Goal: Task Accomplishment & Management: Use online tool/utility

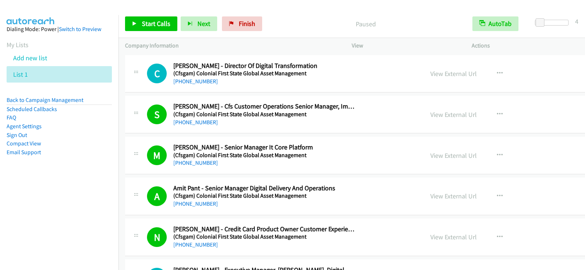
click at [44, 99] on link "Back to Campaign Management" at bounding box center [45, 100] width 77 height 7
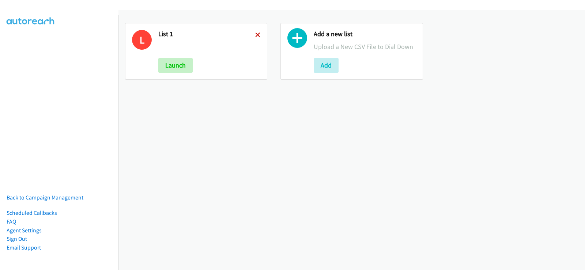
click at [255, 35] on div "L List 1 Launch" at bounding box center [196, 51] width 142 height 57
click at [259, 36] on icon at bounding box center [257, 35] width 5 height 5
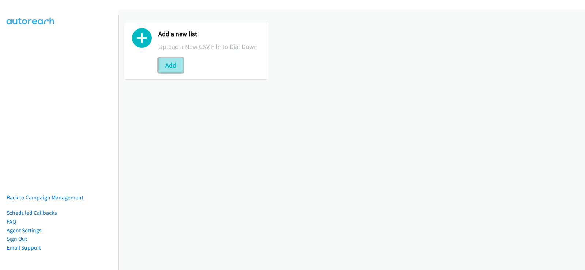
click at [167, 61] on button "Add" at bounding box center [170, 65] width 25 height 15
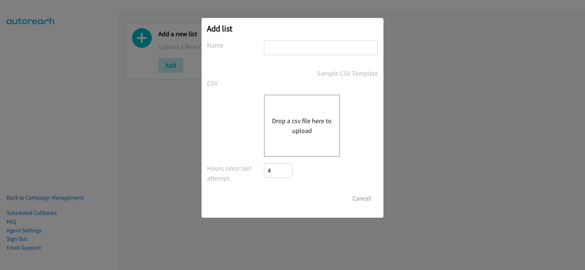
click at [305, 50] on input "text" at bounding box center [321, 47] width 114 height 15
type input "list 1"
click at [298, 116] on button "Drop a csv file here to upload" at bounding box center [302, 126] width 60 height 20
click at [310, 113] on div "Drop a csv file here to upload" at bounding box center [302, 126] width 76 height 62
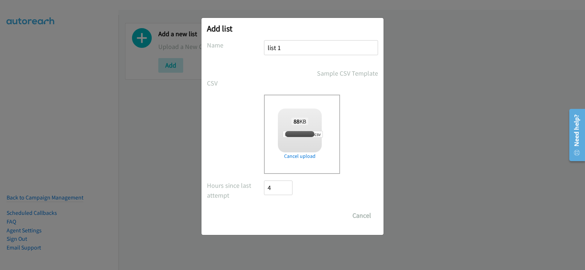
checkbox input "true"
click at [283, 218] on input "Save List" at bounding box center [283, 215] width 38 height 15
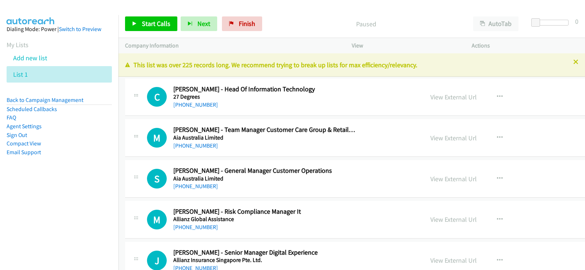
click at [571, 63] on div at bounding box center [292, 135] width 585 height 270
click at [573, 63] on icon at bounding box center [575, 62] width 5 height 5
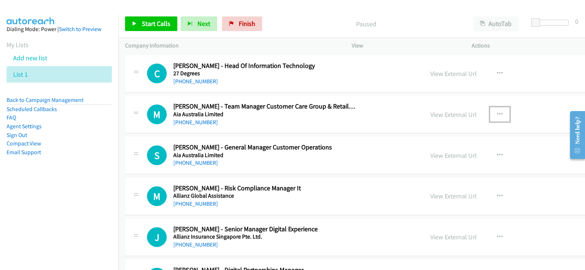
click at [490, 110] on button "button" at bounding box center [500, 114] width 20 height 15
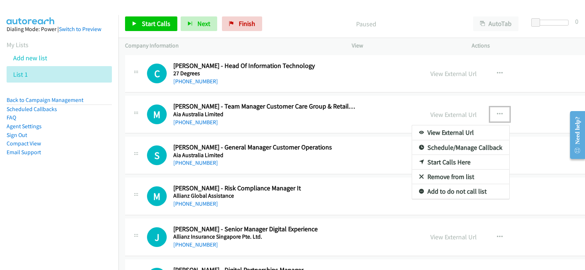
click at [412, 159] on link "Start Calls Here" at bounding box center [460, 162] width 97 height 15
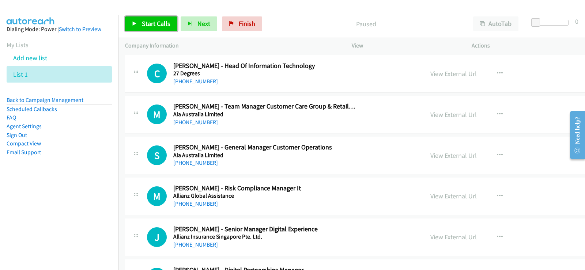
click at [151, 26] on span "Start Calls" at bounding box center [156, 23] width 29 height 8
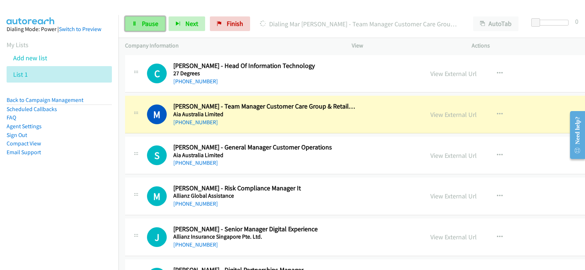
click at [153, 28] on link "Pause" at bounding box center [145, 23] width 40 height 15
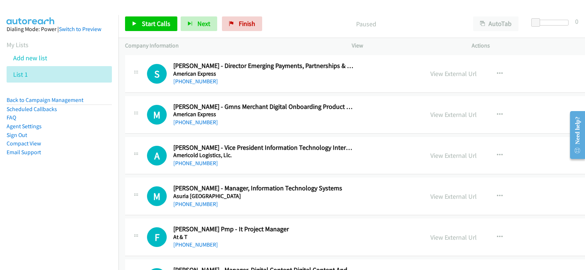
scroll to position [329, 0]
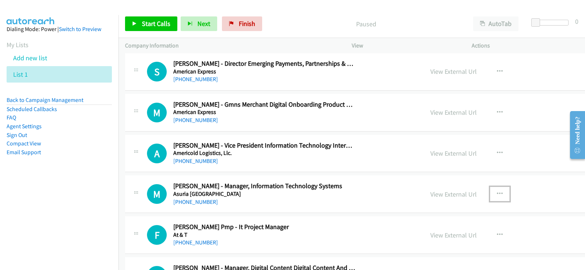
click at [490, 194] on button "button" at bounding box center [500, 194] width 20 height 15
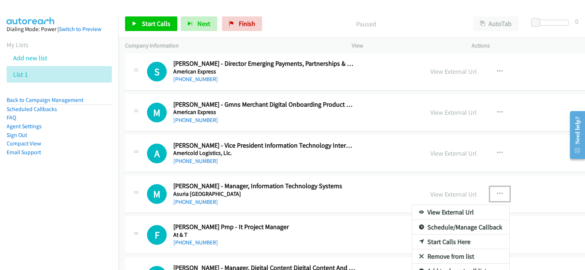
click at [412, 244] on link "Start Calls Here" at bounding box center [460, 242] width 97 height 15
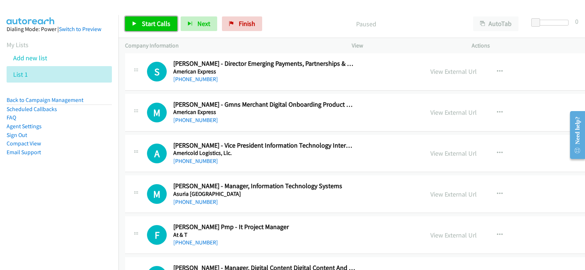
click at [155, 23] on span "Start Calls" at bounding box center [156, 23] width 29 height 8
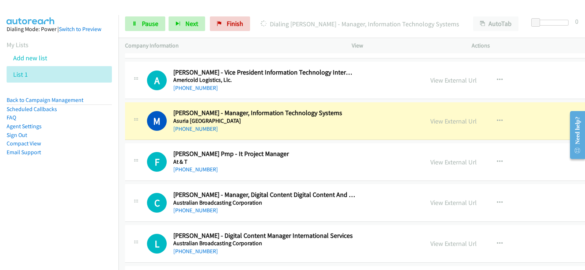
scroll to position [439, 0]
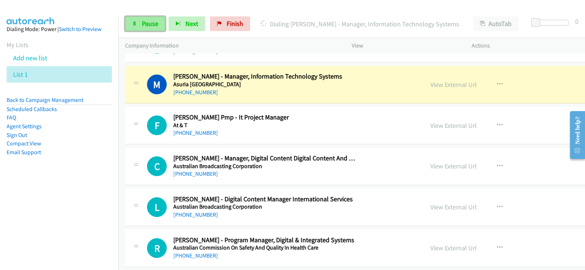
click at [149, 28] on link "Pause" at bounding box center [145, 23] width 40 height 15
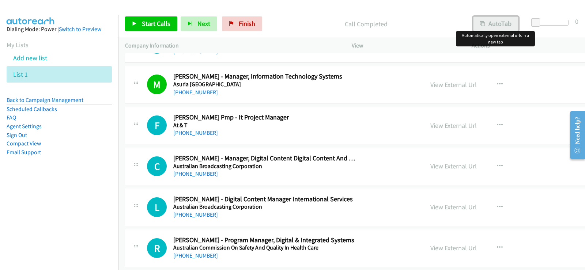
click at [494, 28] on button "AutoTab" at bounding box center [495, 23] width 45 height 15
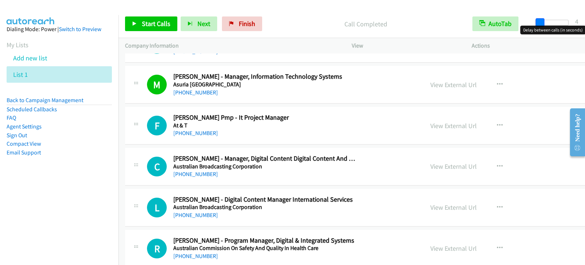
drag, startPoint x: 537, startPoint y: 22, endPoint x: 541, endPoint y: 21, distance: 4.4
click at [541, 21] on span at bounding box center [540, 22] width 9 height 9
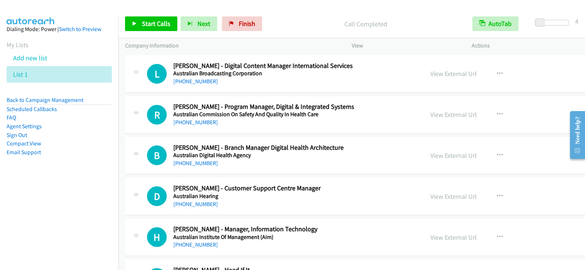
scroll to position [585, 0]
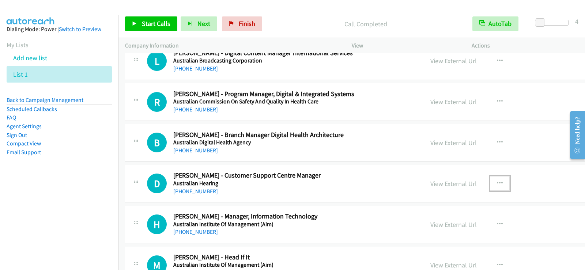
click at [490, 182] on button "button" at bounding box center [500, 183] width 20 height 15
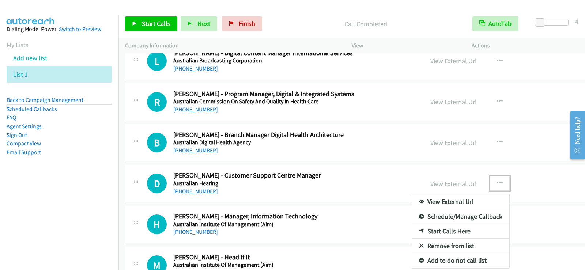
click at [335, 228] on div at bounding box center [292, 135] width 585 height 270
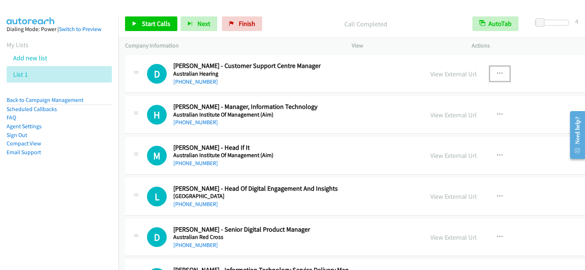
scroll to position [731, 0]
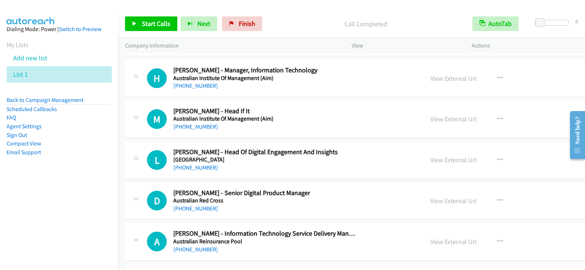
click at [444, 109] on div "View External Url View External Url Schedule/Manage Callback Start Calls Here R…" at bounding box center [502, 119] width 156 height 24
click at [497, 116] on icon "button" at bounding box center [500, 119] width 6 height 6
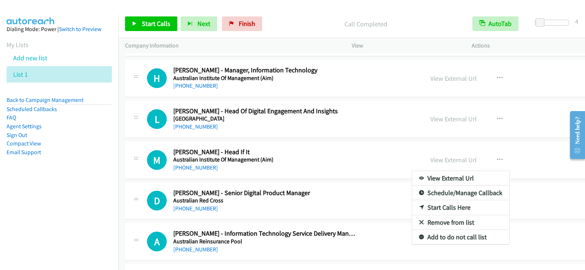
click at [412, 206] on link "Start Calls Here" at bounding box center [460, 207] width 97 height 15
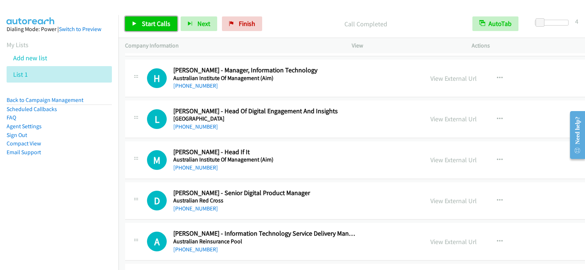
click at [150, 25] on span "Start Calls" at bounding box center [156, 23] width 29 height 8
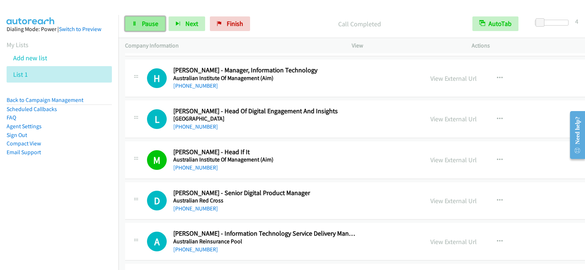
click at [161, 27] on link "Pause" at bounding box center [145, 23] width 40 height 15
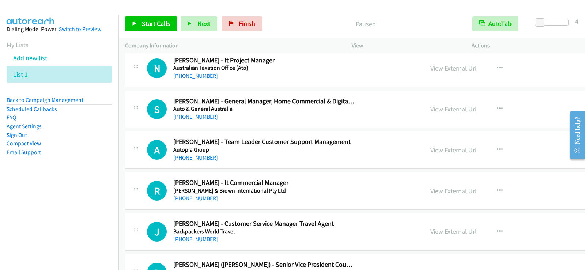
scroll to position [1061, 0]
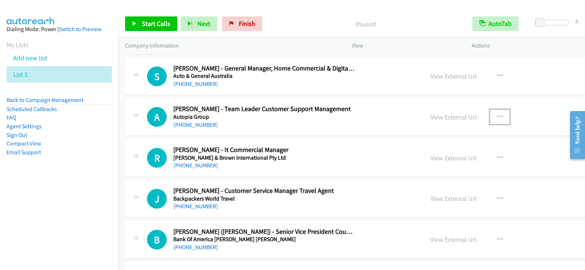
click at [497, 117] on icon "button" at bounding box center [500, 117] width 6 height 6
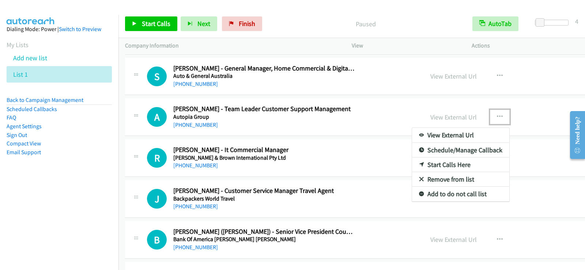
click at [412, 164] on link "Start Calls Here" at bounding box center [460, 165] width 97 height 15
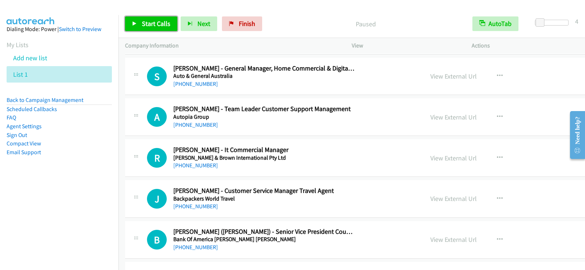
click at [167, 24] on span "Start Calls" at bounding box center [156, 23] width 29 height 8
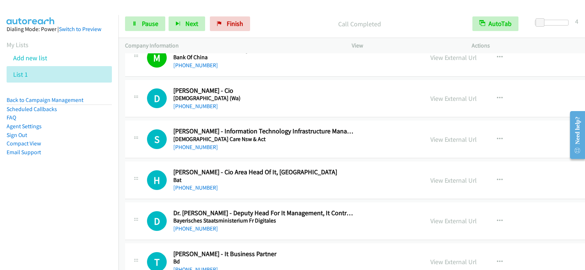
scroll to position [1280, 0]
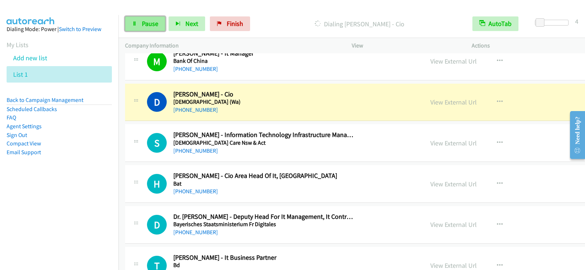
click at [146, 23] on span "Pause" at bounding box center [150, 23] width 16 height 8
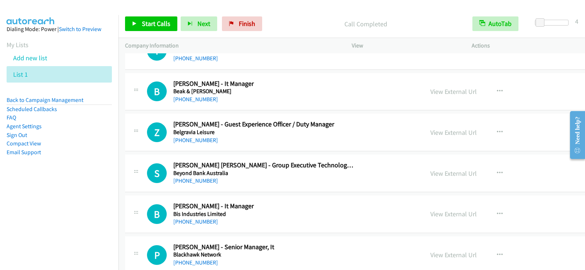
scroll to position [1499, 0]
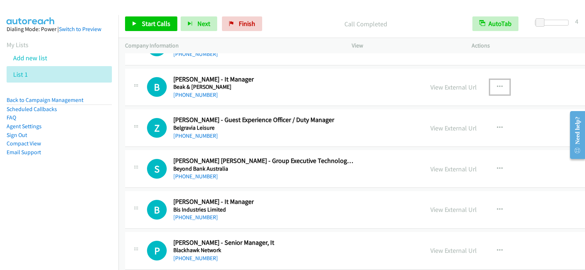
click at [490, 89] on button "button" at bounding box center [500, 87] width 20 height 15
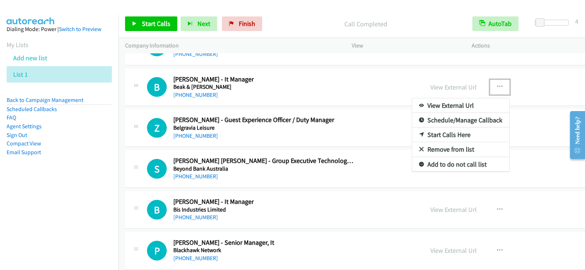
click at [412, 133] on link "Start Calls Here" at bounding box center [460, 135] width 97 height 15
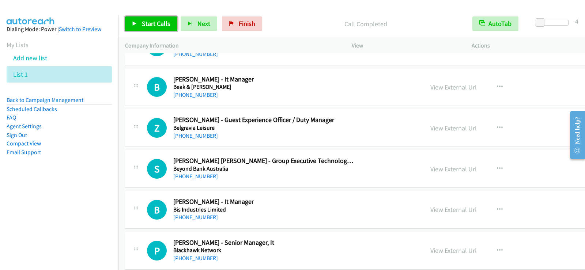
click at [164, 23] on span "Start Calls" at bounding box center [156, 23] width 29 height 8
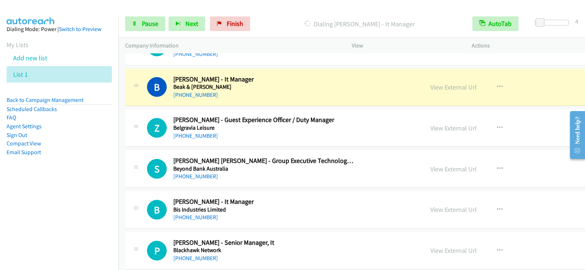
click at [146, 144] on div "Z Callback Scheduled Zachary Topouzakis - Guest Experience Officer / Duty Manag…" at bounding box center [410, 128] width 571 height 38
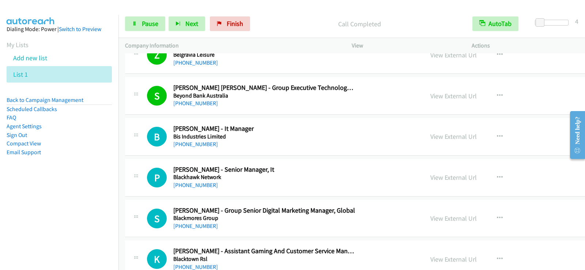
scroll to position [1609, 0]
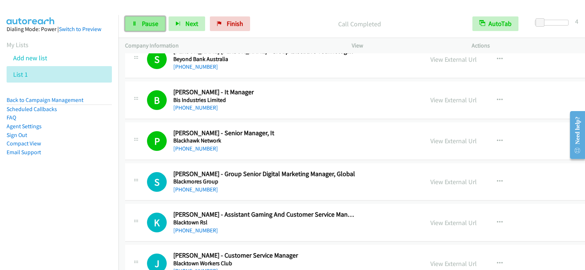
click at [139, 23] on link "Pause" at bounding box center [145, 23] width 40 height 15
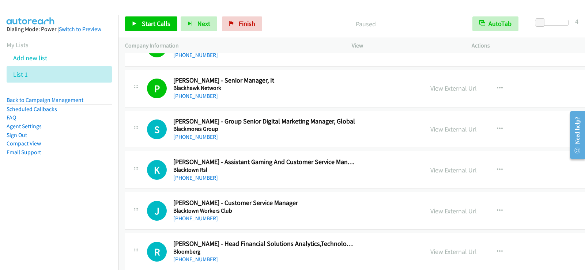
scroll to position [1682, 0]
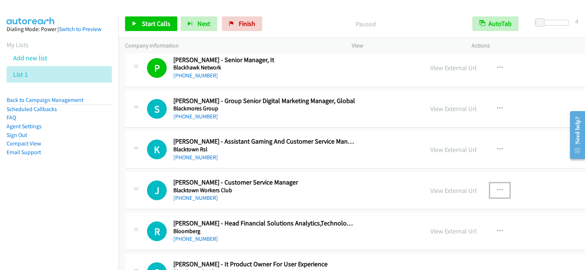
click at [497, 188] on icon "button" at bounding box center [500, 191] width 6 height 6
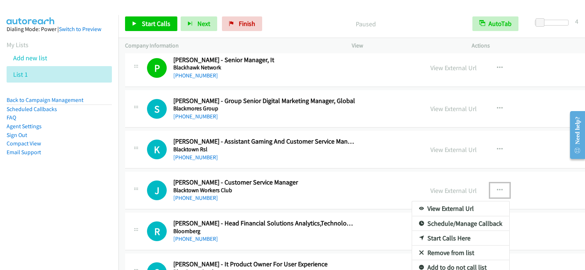
click at [412, 237] on link "Start Calls Here" at bounding box center [460, 238] width 97 height 15
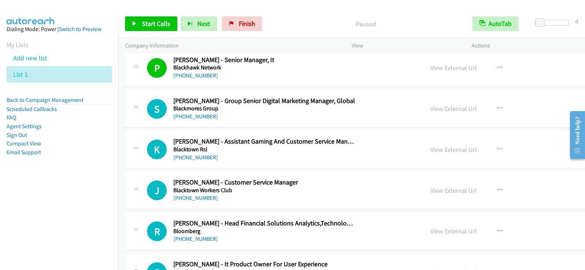
drag, startPoint x: 154, startPoint y: 112, endPoint x: 133, endPoint y: 111, distance: 21.2
click at [133, 111] on div at bounding box center [136, 107] width 9 height 20
click at [497, 189] on icon "button" at bounding box center [500, 191] width 6 height 6
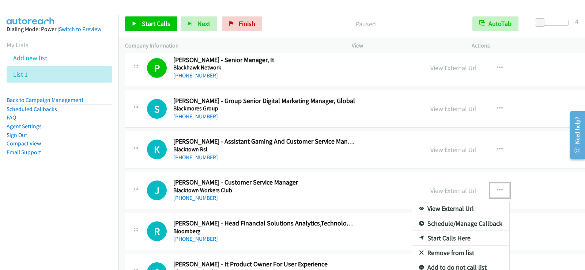
drag, startPoint x: 165, startPoint y: 22, endPoint x: 106, endPoint y: 157, distance: 147.1
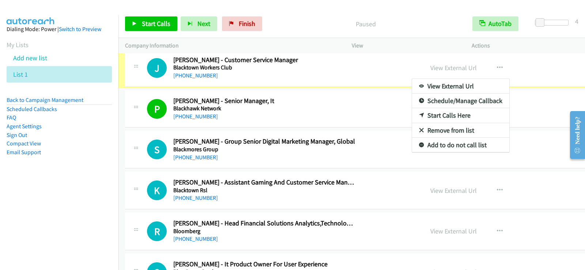
scroll to position [1668, 0]
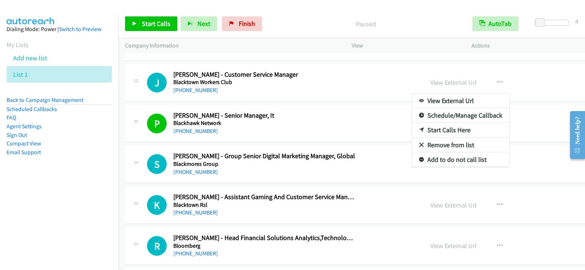
click at [129, 125] on div at bounding box center [292, 135] width 585 height 270
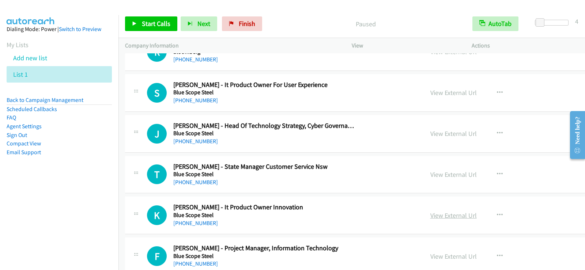
scroll to position [1851, 0]
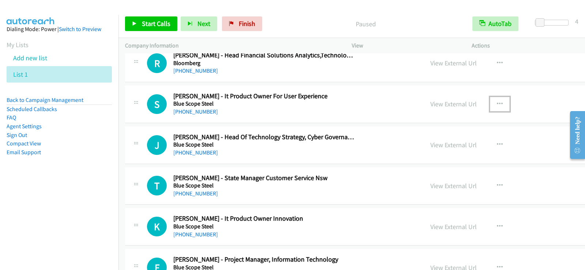
click at [490, 100] on button "button" at bounding box center [500, 104] width 20 height 15
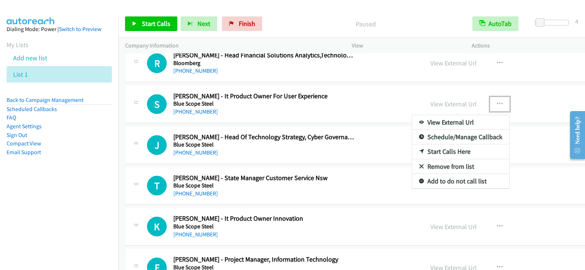
click at [412, 152] on link "Start Calls Here" at bounding box center [460, 151] width 97 height 15
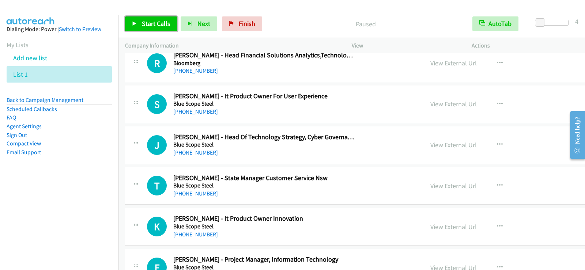
click at [169, 21] on span "Start Calls" at bounding box center [156, 23] width 29 height 8
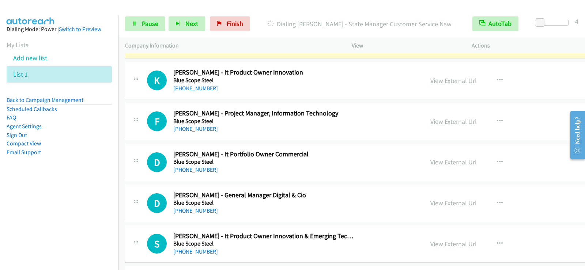
scroll to position [1960, 0]
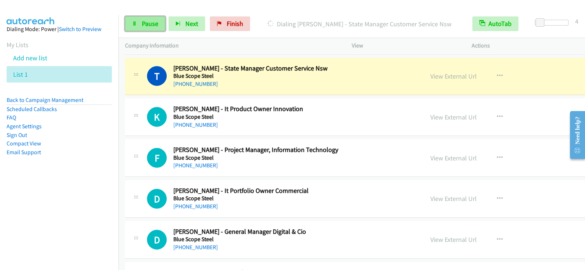
click at [151, 27] on span "Pause" at bounding box center [150, 23] width 16 height 8
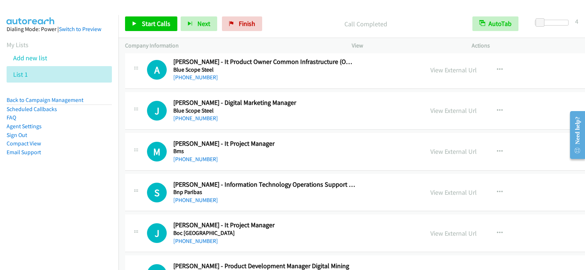
scroll to position [2289, 0]
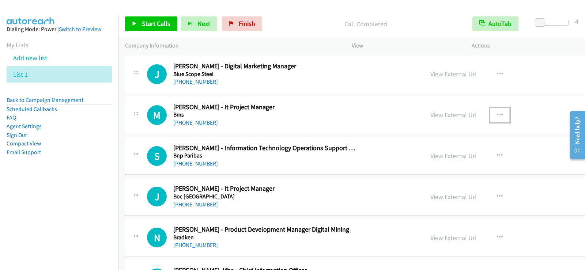
click at [497, 116] on icon "button" at bounding box center [500, 115] width 6 height 6
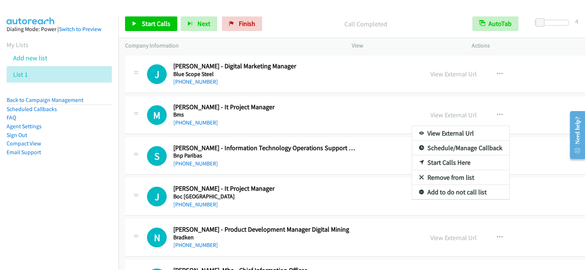
click at [412, 163] on link "Start Calls Here" at bounding box center [460, 162] width 97 height 15
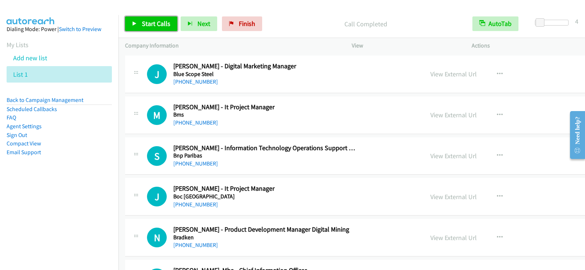
click at [167, 27] on span "Start Calls" at bounding box center [156, 23] width 29 height 8
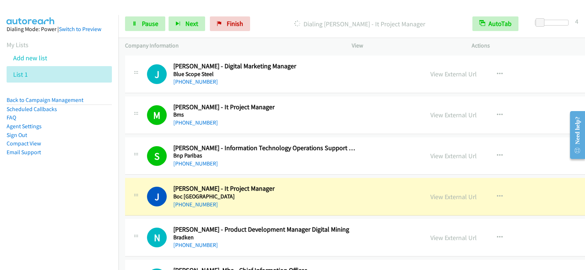
click at [147, 24] on span "Pause" at bounding box center [150, 23] width 16 height 8
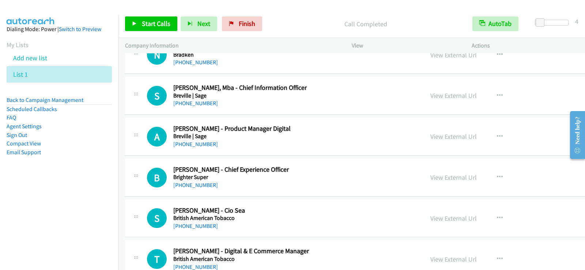
scroll to position [2509, 0]
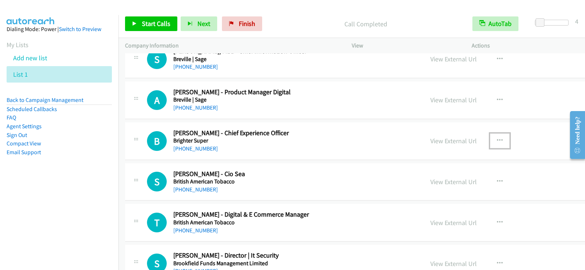
click at [490, 140] on button "button" at bounding box center [500, 140] width 20 height 15
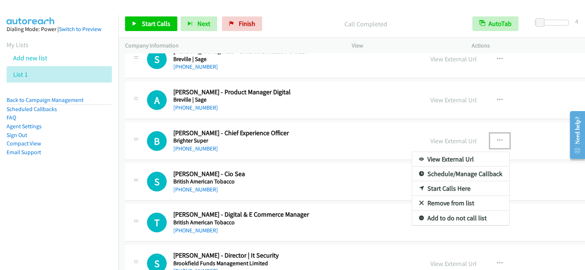
click at [412, 189] on link "Start Calls Here" at bounding box center [460, 188] width 97 height 15
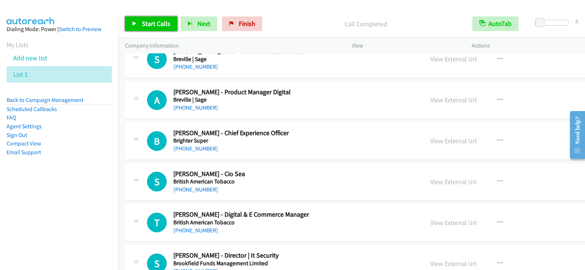
click at [157, 27] on span "Start Calls" at bounding box center [156, 23] width 29 height 8
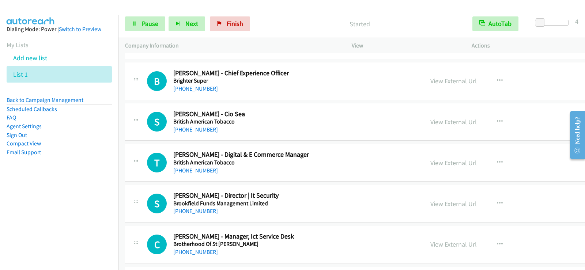
scroll to position [2582, 0]
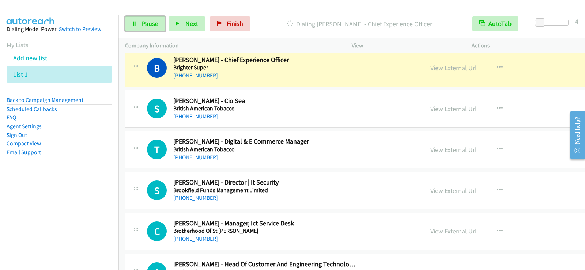
drag, startPoint x: 153, startPoint y: 22, endPoint x: 154, endPoint y: 50, distance: 28.2
click at [153, 22] on span "Pause" at bounding box center [150, 23] width 16 height 8
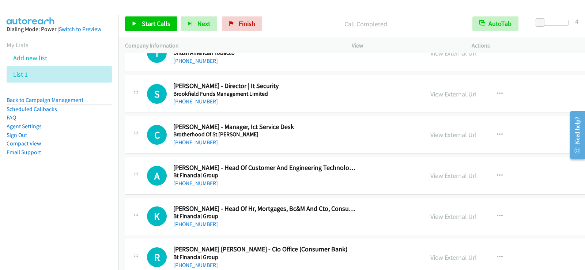
scroll to position [2692, 0]
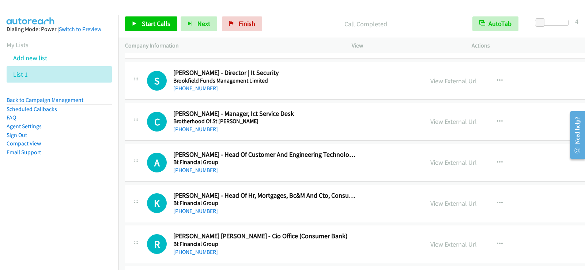
click at [286, 169] on div "[PHONE_NUMBER]" at bounding box center [264, 170] width 182 height 9
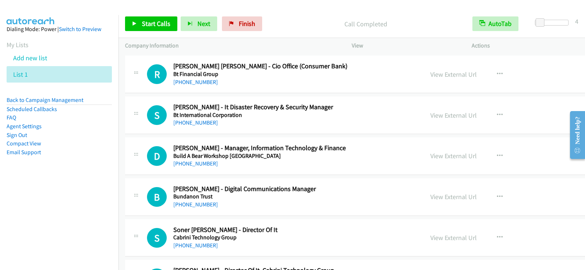
scroll to position [2875, 0]
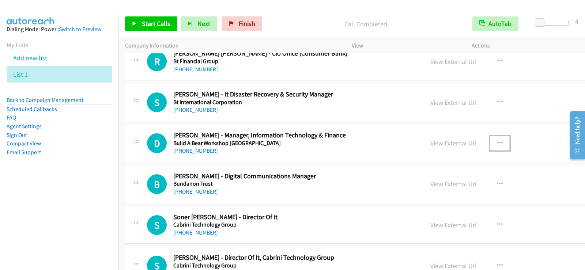
click at [497, 143] on icon "button" at bounding box center [500, 143] width 6 height 6
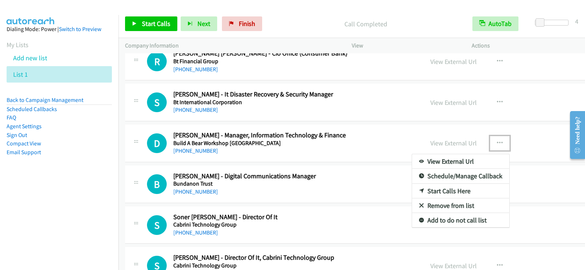
click at [412, 184] on link "Start Calls Here" at bounding box center [460, 191] width 97 height 15
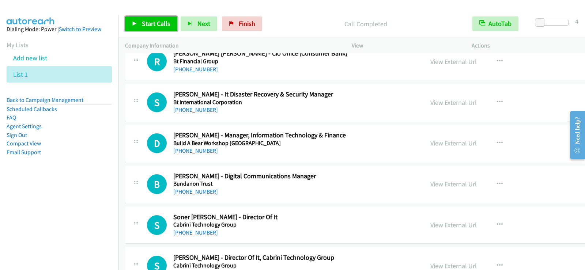
click at [150, 26] on span "Start Calls" at bounding box center [156, 23] width 29 height 8
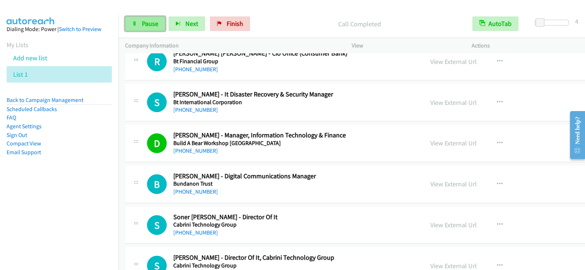
drag, startPoint x: 152, startPoint y: 18, endPoint x: 154, endPoint y: 23, distance: 5.4
click at [152, 18] on link "Pause" at bounding box center [145, 23] width 40 height 15
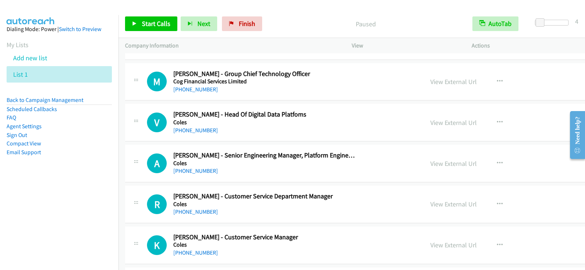
scroll to position [4886, 0]
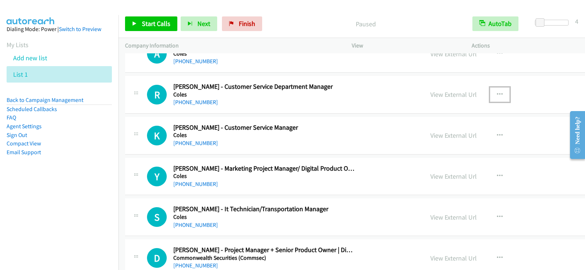
click at [497, 95] on icon "button" at bounding box center [500, 95] width 6 height 6
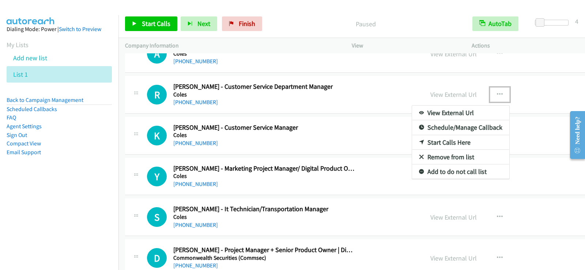
click at [412, 142] on link "Start Calls Here" at bounding box center [460, 142] width 97 height 15
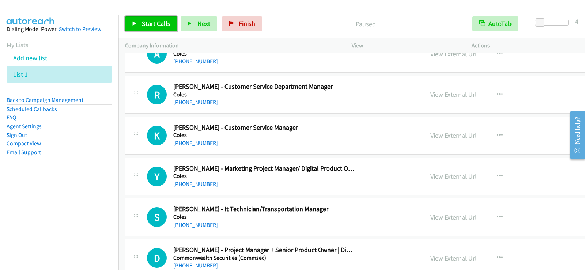
click at [166, 18] on link "Start Calls" at bounding box center [151, 23] width 52 height 15
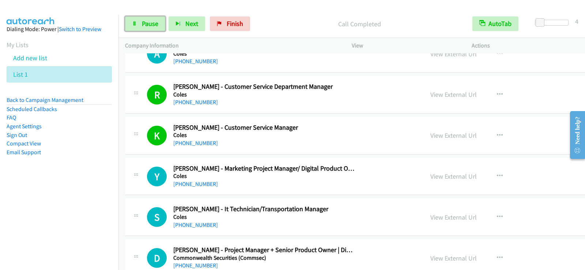
drag, startPoint x: 156, startPoint y: 25, endPoint x: 144, endPoint y: 69, distance: 45.8
click at [156, 25] on span "Pause" at bounding box center [150, 23] width 16 height 8
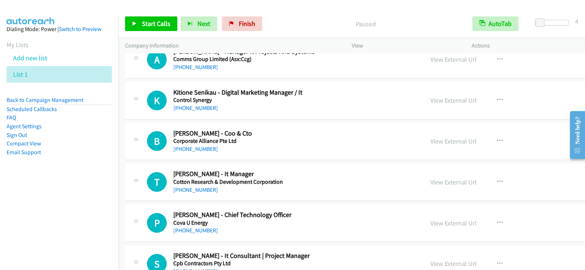
scroll to position [5179, 0]
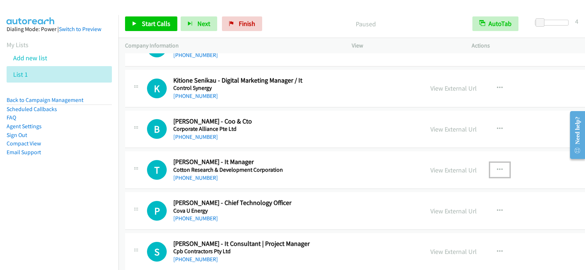
click at [497, 169] on icon "button" at bounding box center [500, 170] width 6 height 6
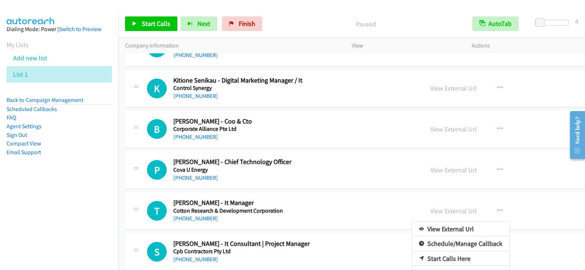
click at [329, 208] on div at bounding box center [292, 135] width 585 height 270
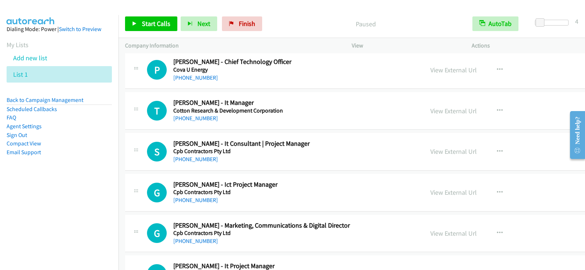
scroll to position [5288, 0]
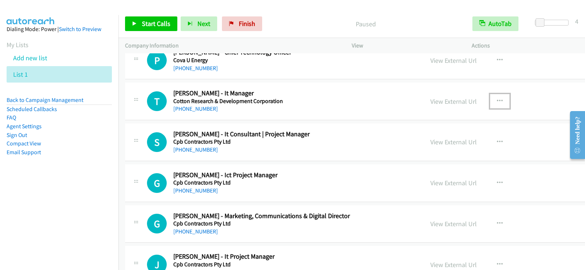
click at [497, 99] on icon "button" at bounding box center [500, 101] width 6 height 6
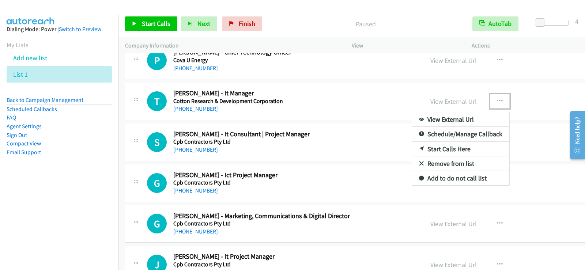
click at [412, 148] on link "Start Calls Here" at bounding box center [460, 149] width 97 height 15
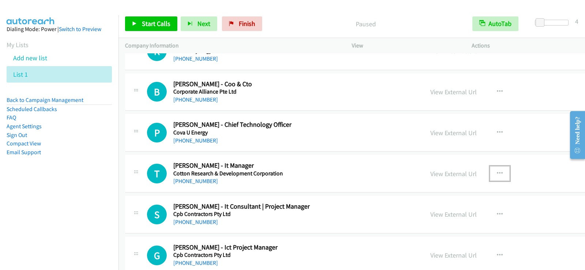
scroll to position [5215, 0]
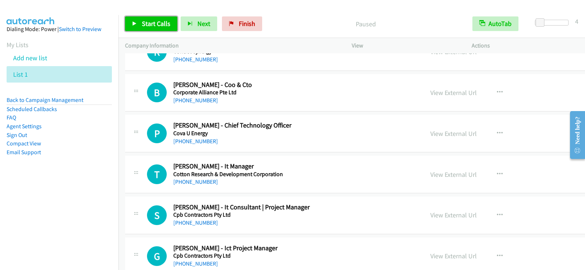
click at [154, 28] on link "Start Calls" at bounding box center [151, 23] width 52 height 15
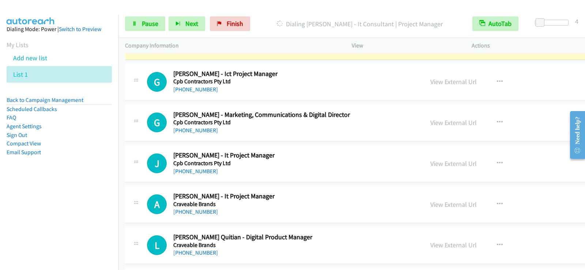
scroll to position [5398, 0]
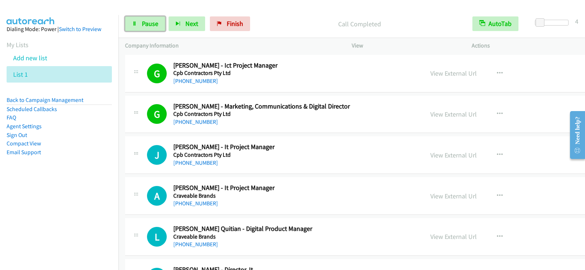
drag, startPoint x: 147, startPoint y: 23, endPoint x: 193, endPoint y: 48, distance: 52.2
click at [147, 23] on span "Pause" at bounding box center [150, 23] width 16 height 8
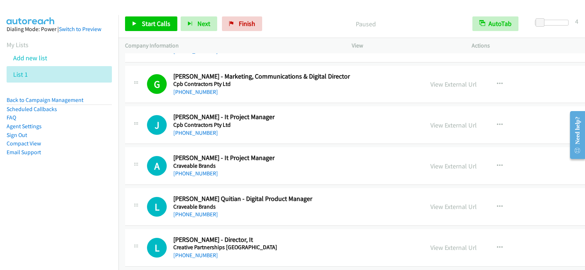
scroll to position [5435, 0]
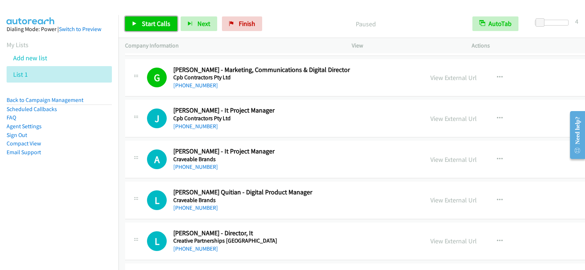
click at [137, 26] on link "Start Calls" at bounding box center [151, 23] width 52 height 15
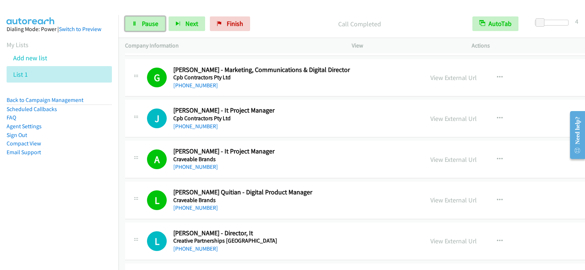
drag, startPoint x: 156, startPoint y: 31, endPoint x: 157, endPoint y: 36, distance: 5.6
click at [156, 31] on link "Pause" at bounding box center [145, 23] width 40 height 15
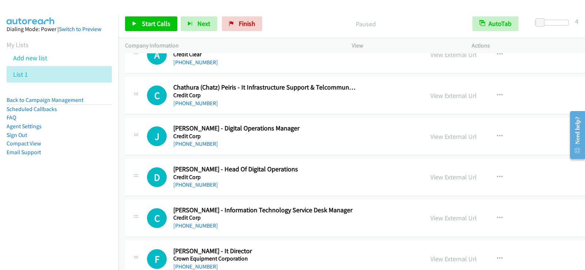
scroll to position [5727, 0]
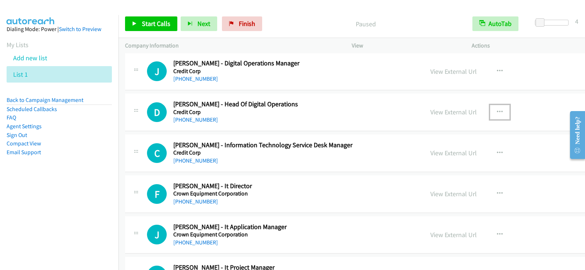
click at [497, 112] on icon "button" at bounding box center [500, 112] width 6 height 6
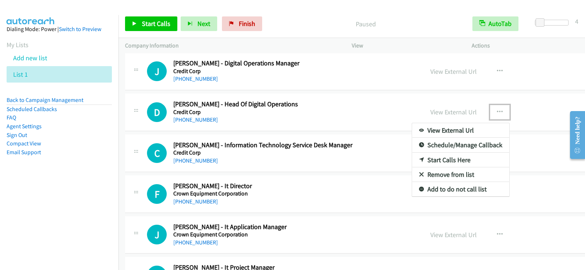
click at [440, 72] on div at bounding box center [292, 135] width 585 height 270
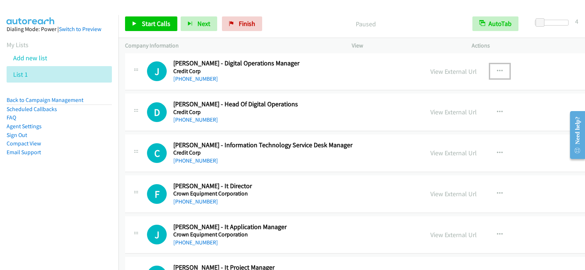
click at [497, 70] on icon "button" at bounding box center [500, 71] width 6 height 6
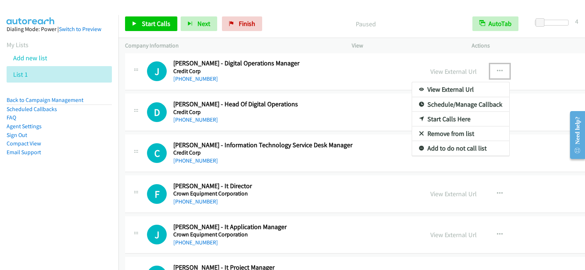
click at [412, 121] on link "Start Calls Here" at bounding box center [460, 119] width 97 height 15
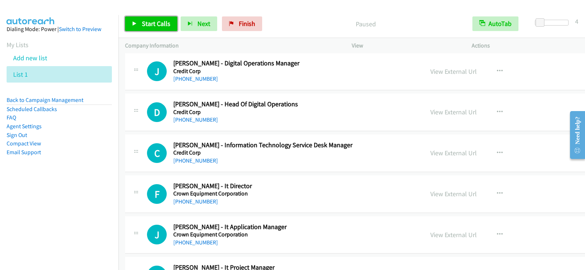
click at [162, 21] on span "Start Calls" at bounding box center [156, 23] width 29 height 8
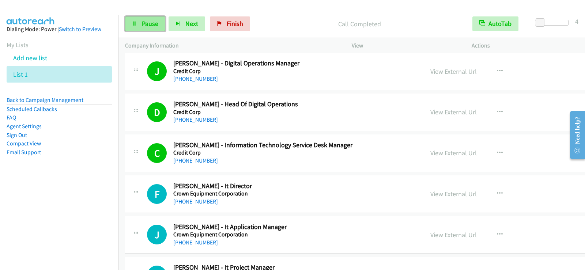
click at [149, 20] on span "Pause" at bounding box center [150, 23] width 16 height 8
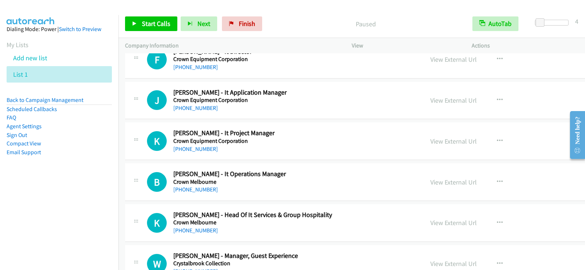
scroll to position [5873, 0]
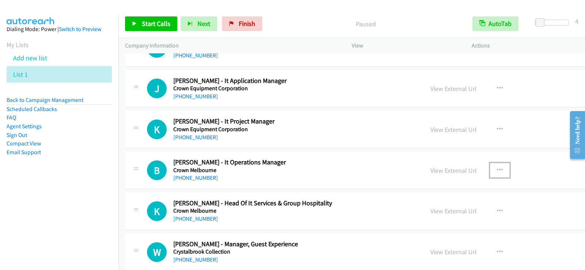
click at [497, 168] on icon "button" at bounding box center [500, 170] width 6 height 6
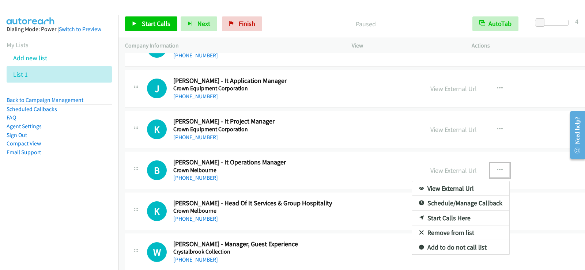
click at [412, 219] on link "Start Calls Here" at bounding box center [460, 218] width 97 height 15
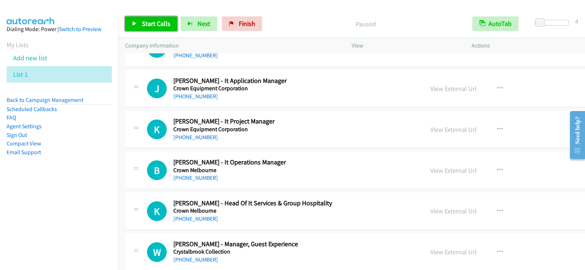
click at [166, 20] on span "Start Calls" at bounding box center [156, 23] width 29 height 8
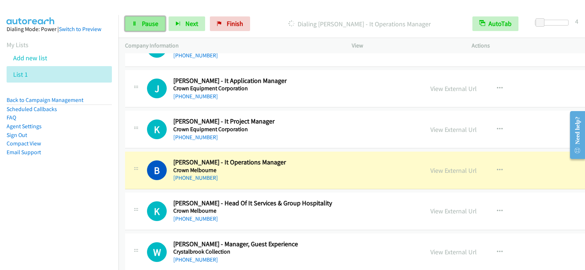
click at [151, 29] on link "Pause" at bounding box center [145, 23] width 40 height 15
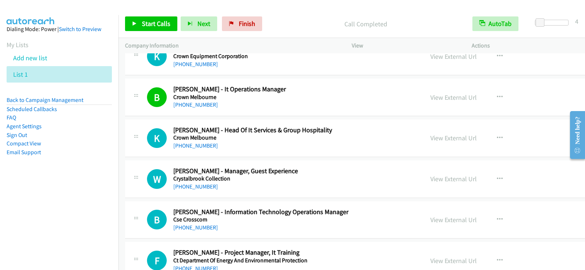
scroll to position [5983, 0]
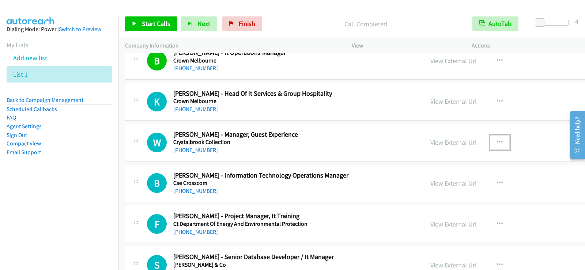
click at [497, 143] on icon "button" at bounding box center [500, 143] width 6 height 6
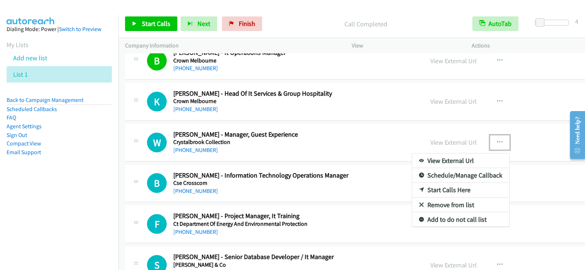
click at [412, 190] on link "Start Calls Here" at bounding box center [460, 190] width 97 height 15
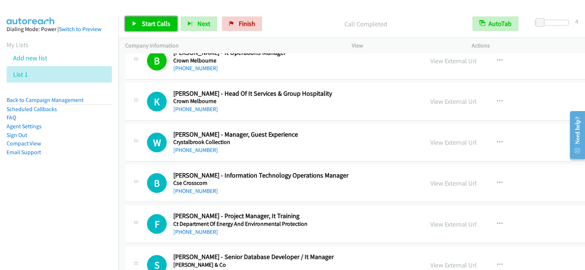
click at [148, 23] on span "Start Calls" at bounding box center [156, 23] width 29 height 8
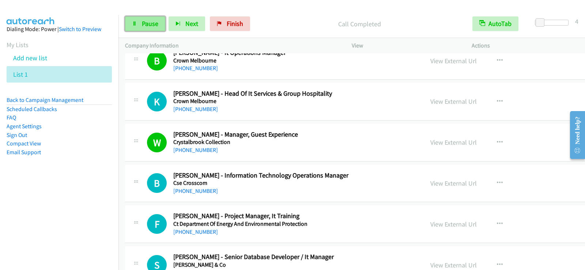
click at [155, 29] on link "Pause" at bounding box center [145, 23] width 40 height 15
click at [162, 27] on span "Start Calls" at bounding box center [156, 23] width 29 height 8
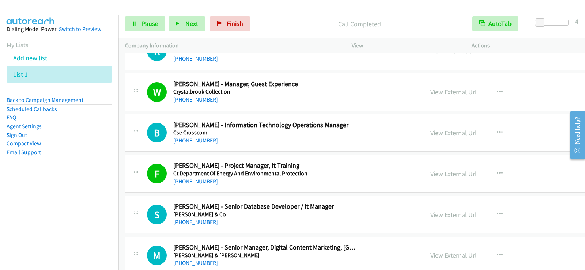
scroll to position [6129, 0]
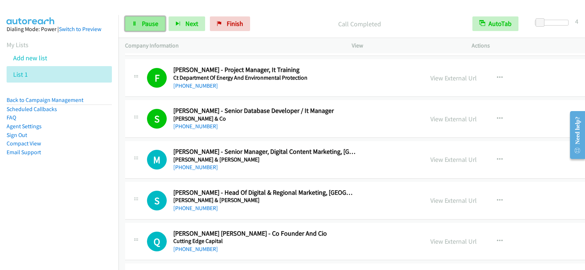
click at [147, 26] on span "Pause" at bounding box center [150, 23] width 16 height 8
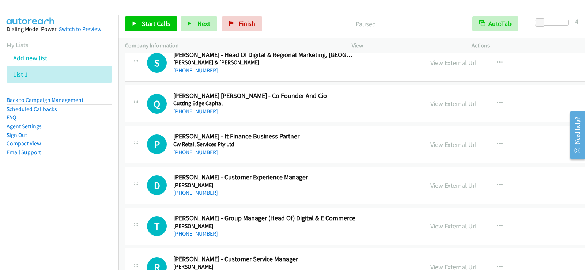
scroll to position [6276, 0]
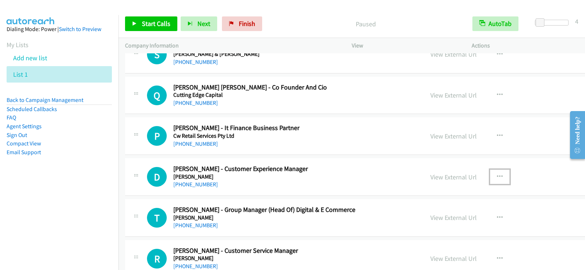
click at [490, 178] on button "button" at bounding box center [500, 177] width 20 height 15
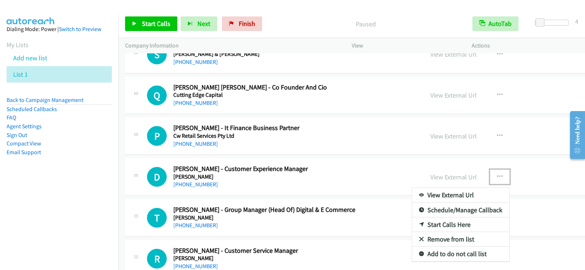
click at [412, 225] on link "Start Calls Here" at bounding box center [460, 225] width 97 height 15
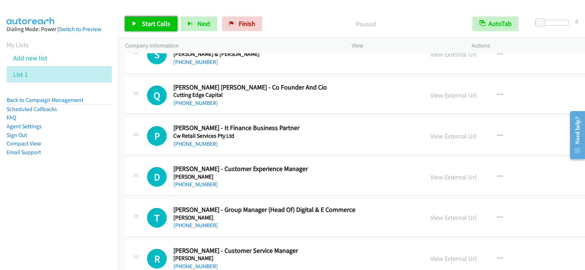
click at [125, 19] on link "Start Calls" at bounding box center [151, 23] width 52 height 15
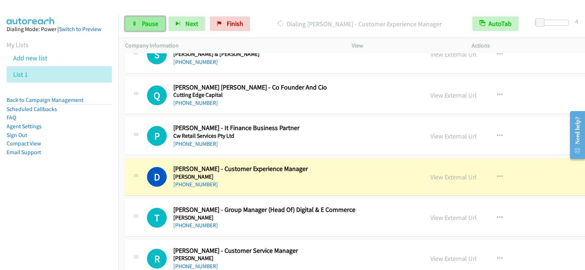
click at [153, 20] on span "Pause" at bounding box center [150, 23] width 16 height 8
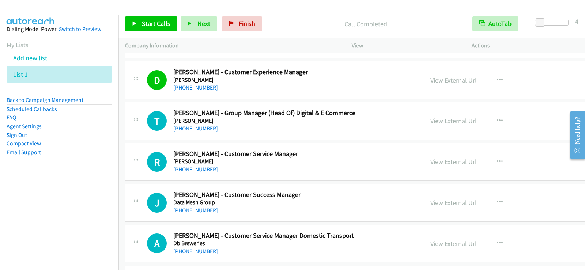
scroll to position [6385, 0]
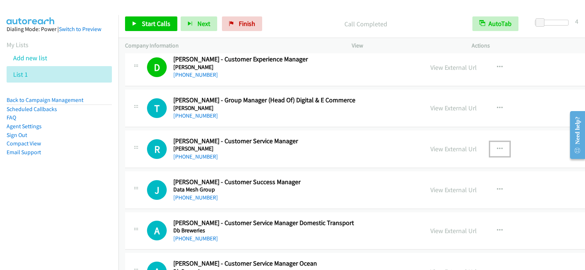
click at [497, 147] on icon "button" at bounding box center [500, 149] width 6 height 6
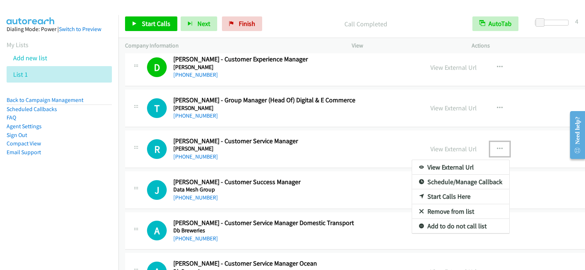
click at [412, 195] on link "Start Calls Here" at bounding box center [460, 196] width 97 height 15
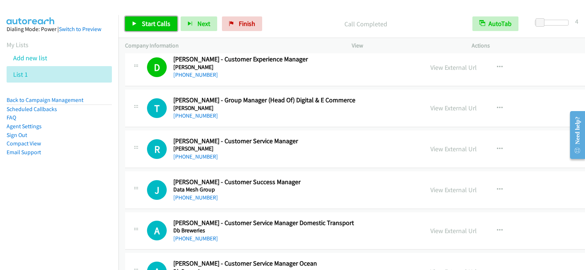
click at [161, 25] on span "Start Calls" at bounding box center [156, 23] width 29 height 8
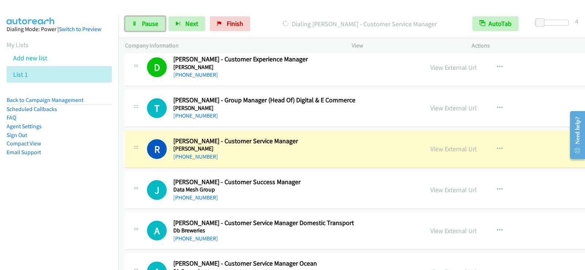
drag, startPoint x: 149, startPoint y: 27, endPoint x: 227, endPoint y: 1, distance: 82.6
click at [149, 27] on span "Pause" at bounding box center [150, 23] width 16 height 8
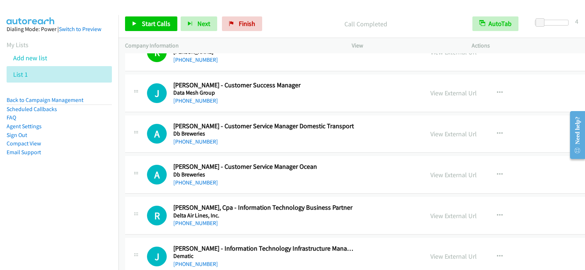
scroll to position [6495, 0]
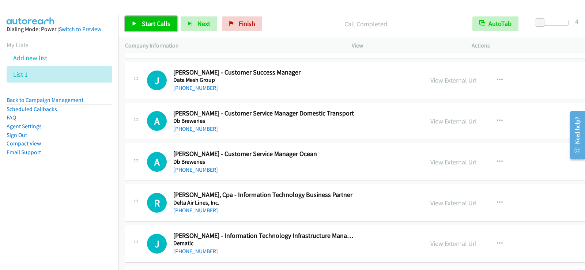
click at [156, 26] on span "Start Calls" at bounding box center [156, 23] width 29 height 8
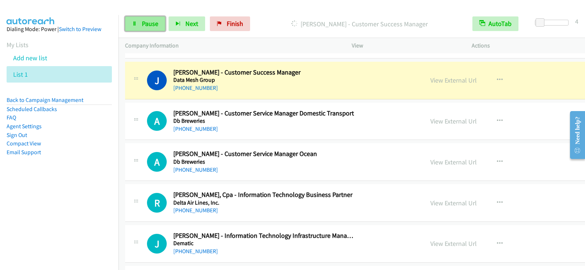
click at [151, 23] on span "Pause" at bounding box center [150, 23] width 16 height 8
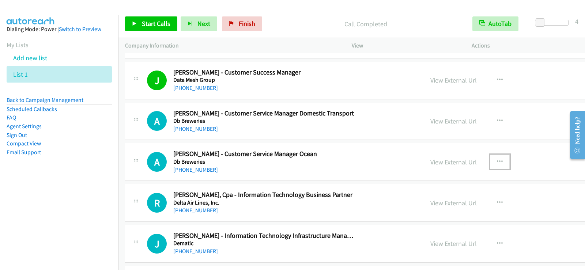
click at [497, 164] on icon "button" at bounding box center [500, 162] width 6 height 6
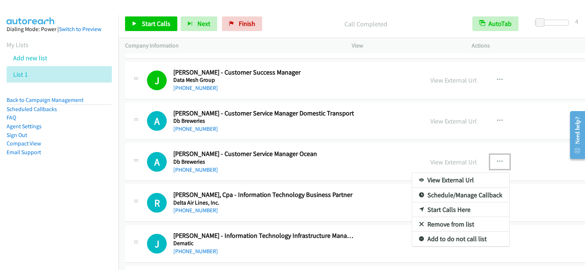
click at [412, 210] on link "Start Calls Here" at bounding box center [460, 210] width 97 height 15
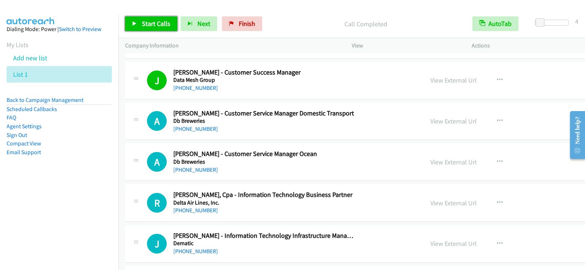
click at [155, 25] on span "Start Calls" at bounding box center [156, 23] width 29 height 8
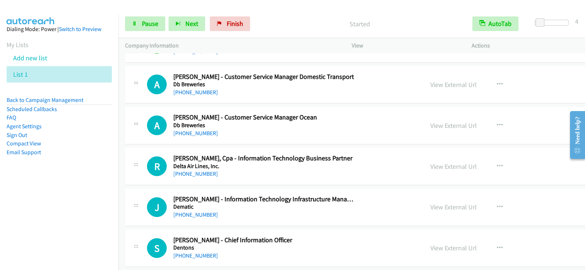
scroll to position [6568, 0]
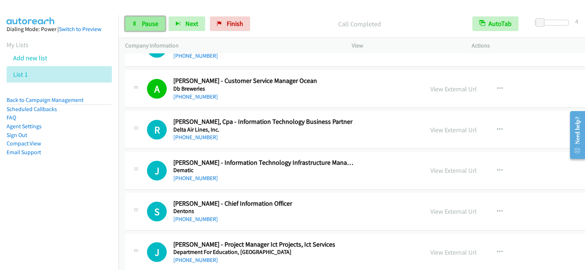
click at [159, 27] on link "Pause" at bounding box center [145, 23] width 40 height 15
click at [172, 25] on link "Start Calls" at bounding box center [151, 23] width 52 height 15
click at [147, 18] on link "Pause" at bounding box center [145, 23] width 40 height 15
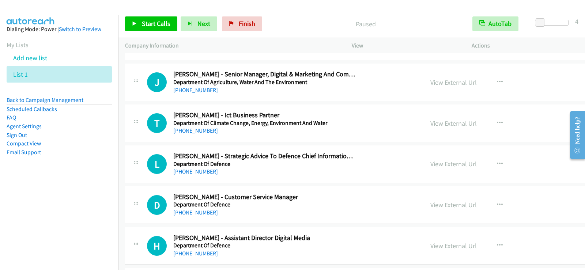
scroll to position [6788, 0]
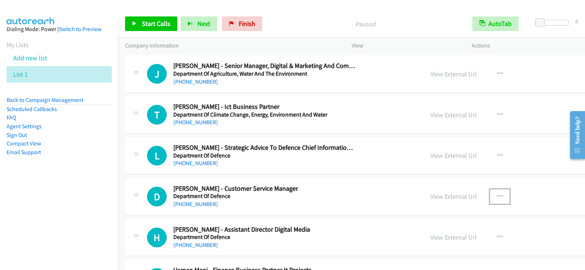
click at [497, 195] on icon "button" at bounding box center [500, 197] width 6 height 6
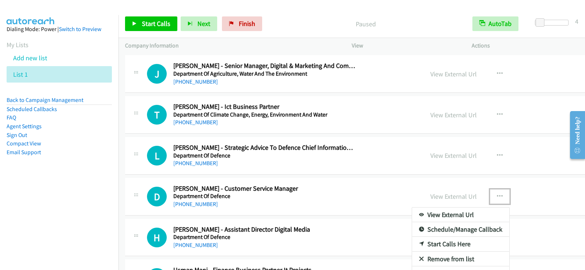
click at [412, 242] on link "Start Calls Here" at bounding box center [460, 244] width 97 height 15
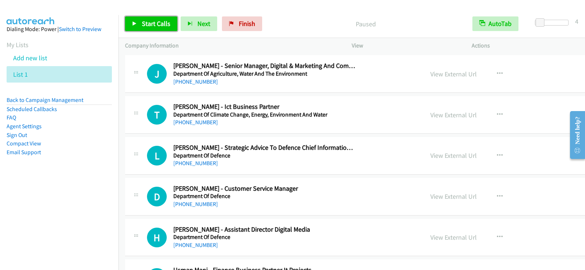
click at [165, 26] on span "Start Calls" at bounding box center [156, 23] width 29 height 8
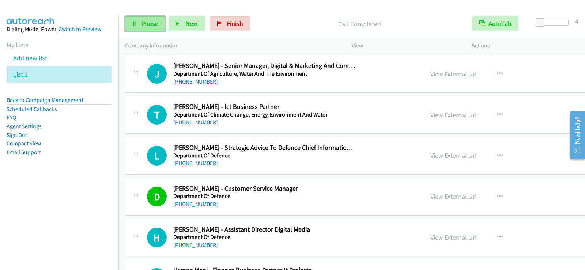
click at [154, 27] on span "Pause" at bounding box center [150, 23] width 16 height 8
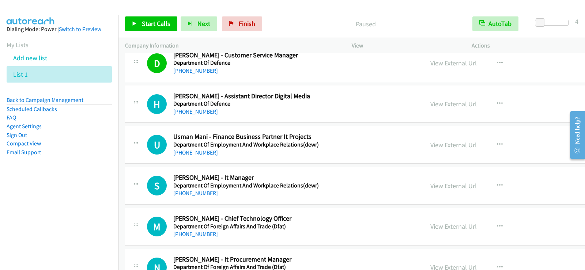
scroll to position [6934, 0]
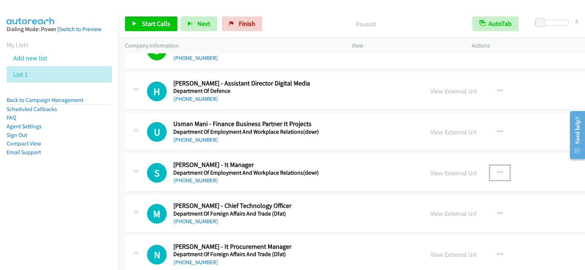
click at [490, 169] on button "button" at bounding box center [500, 173] width 20 height 15
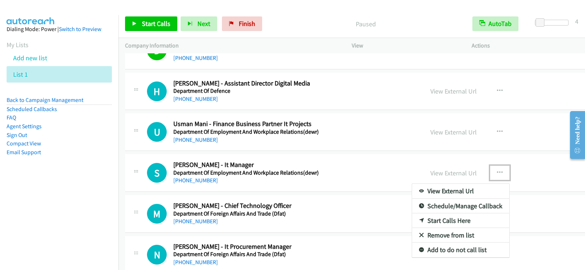
click at [330, 218] on div at bounding box center [292, 135] width 585 height 270
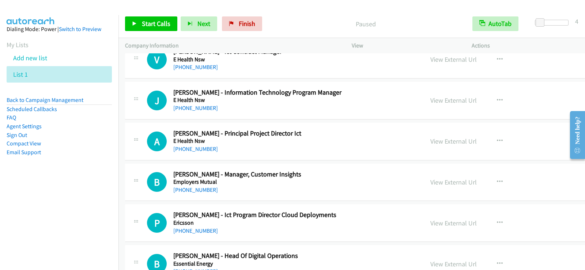
scroll to position [8433, 0]
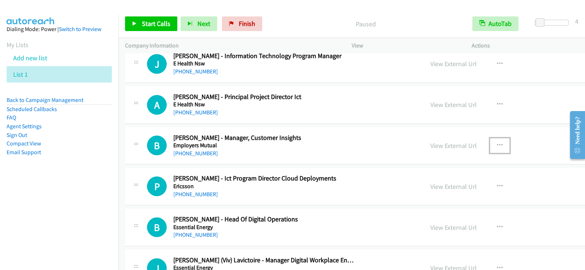
click at [497, 145] on icon "button" at bounding box center [500, 146] width 6 height 6
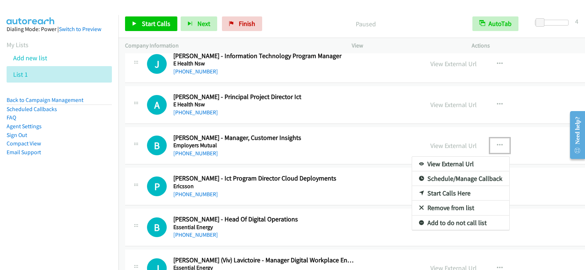
click at [412, 191] on link "Start Calls Here" at bounding box center [460, 193] width 97 height 15
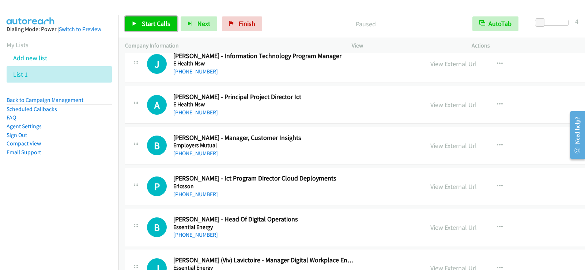
click at [163, 20] on span "Start Calls" at bounding box center [156, 23] width 29 height 8
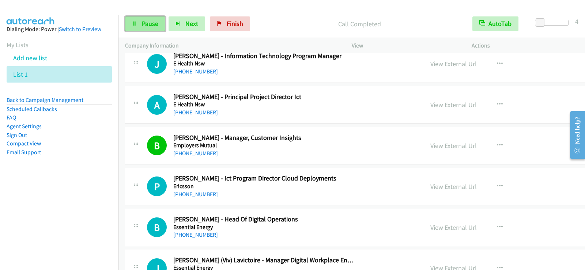
click at [134, 22] on icon at bounding box center [134, 24] width 5 height 5
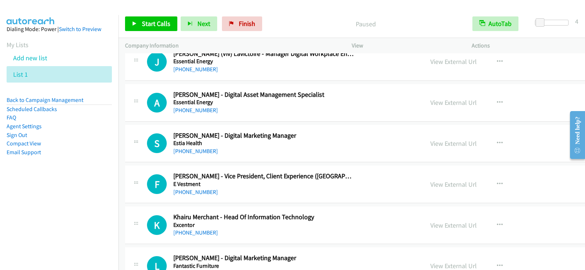
scroll to position [8653, 0]
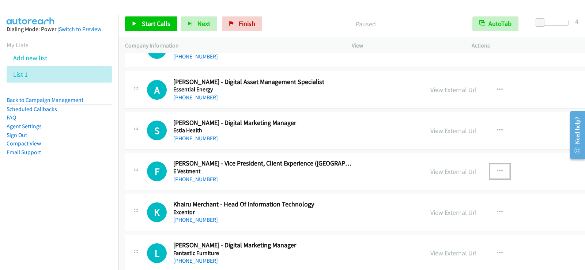
click at [497, 172] on icon "button" at bounding box center [500, 172] width 6 height 6
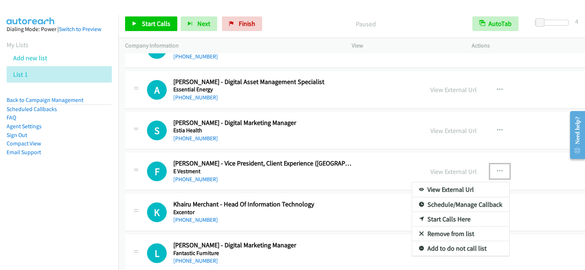
click at [412, 217] on link "Start Calls Here" at bounding box center [460, 219] width 97 height 15
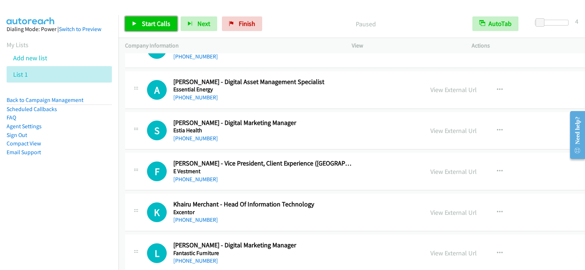
click at [150, 20] on span "Start Calls" at bounding box center [156, 23] width 29 height 8
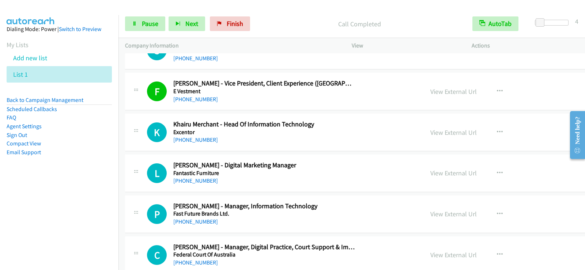
scroll to position [8762, 0]
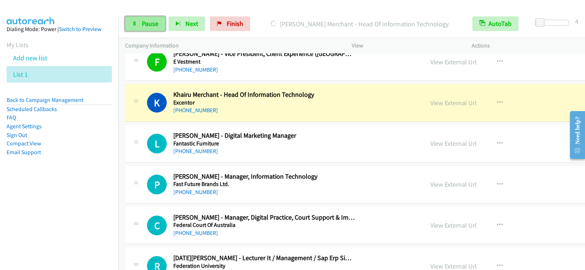
click at [154, 24] on span "Pause" at bounding box center [150, 23] width 16 height 8
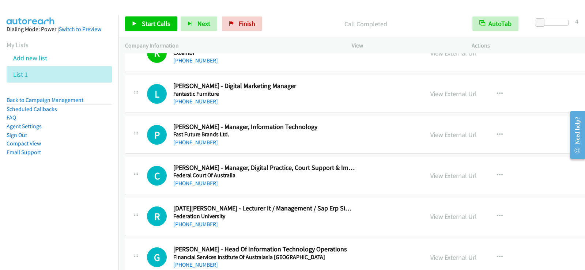
scroll to position [8799, 0]
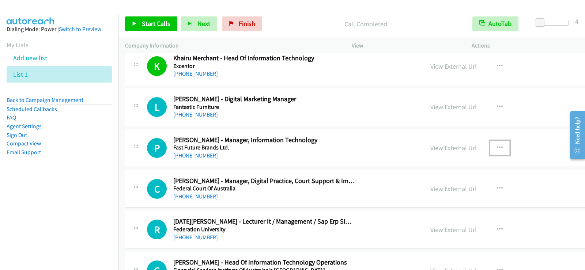
click at [490, 146] on button "button" at bounding box center [500, 148] width 20 height 15
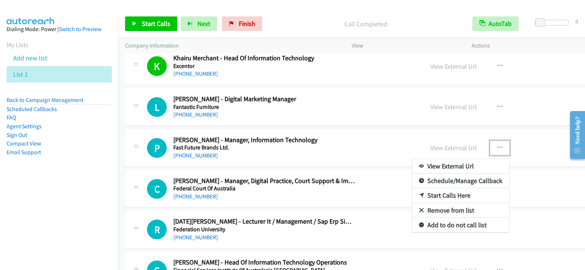
click at [412, 193] on link "Start Calls Here" at bounding box center [460, 195] width 97 height 15
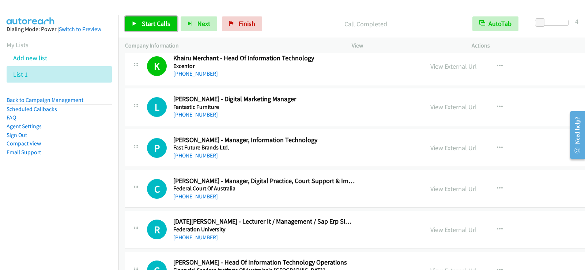
click at [156, 21] on span "Start Calls" at bounding box center [156, 23] width 29 height 8
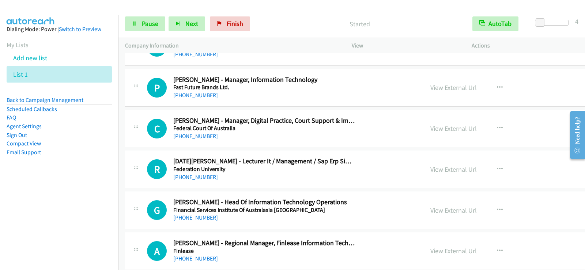
scroll to position [8872, 0]
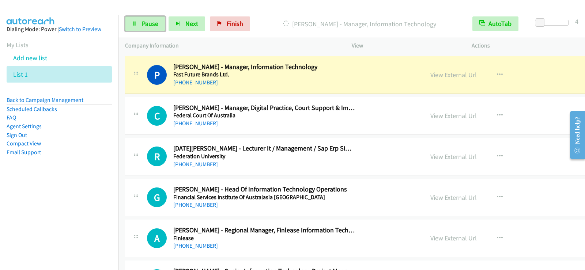
click at [147, 22] on span "Pause" at bounding box center [150, 23] width 16 height 8
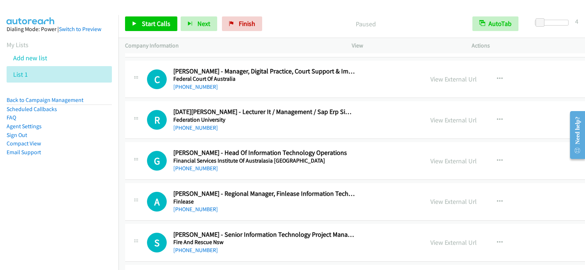
scroll to position [8945, 0]
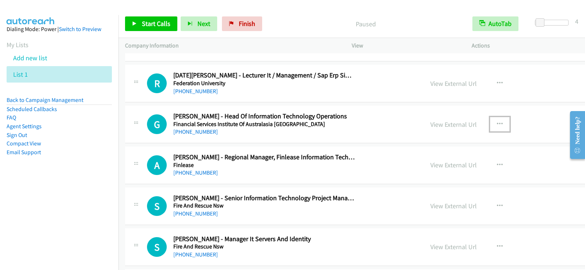
click at [497, 124] on icon "button" at bounding box center [500, 124] width 6 height 6
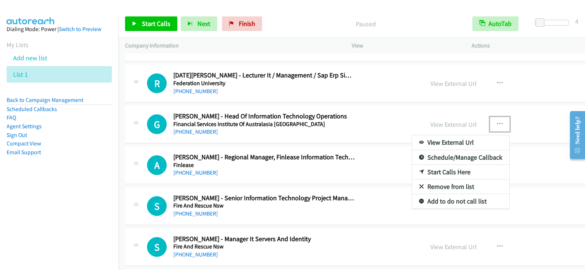
click at [412, 171] on link "Start Calls Here" at bounding box center [460, 172] width 97 height 15
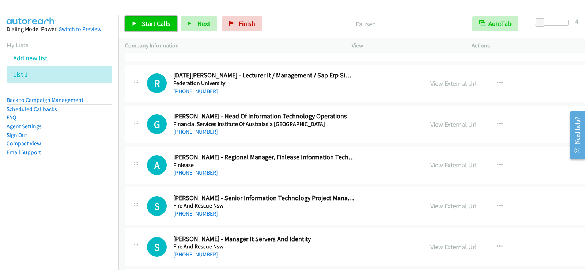
click at [154, 27] on span "Start Calls" at bounding box center [156, 23] width 29 height 8
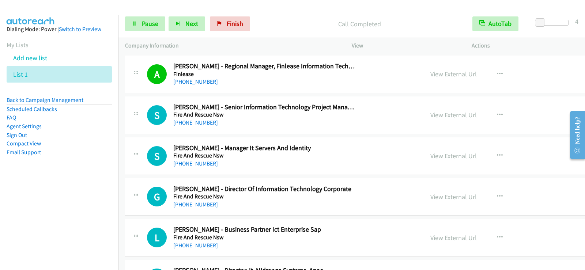
scroll to position [9055, 0]
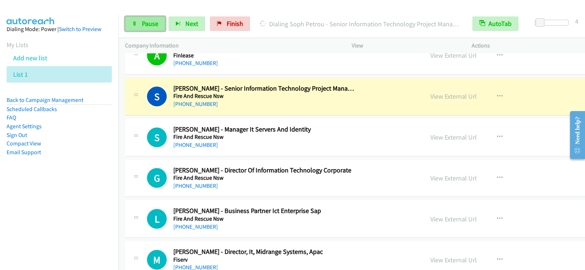
click at [155, 24] on span "Pause" at bounding box center [150, 23] width 16 height 8
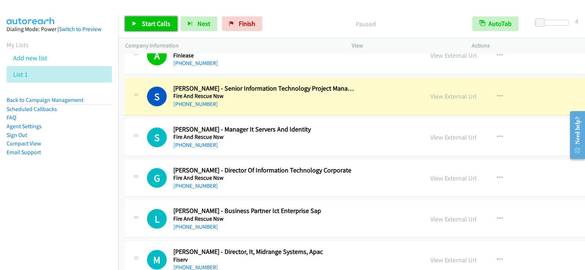
click at [145, 22] on span "Start Calls" at bounding box center [156, 23] width 29 height 8
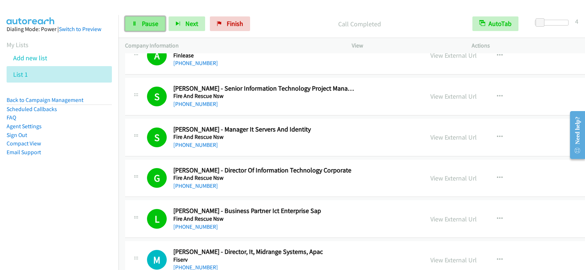
click at [142, 22] on span "Pause" at bounding box center [150, 23] width 16 height 8
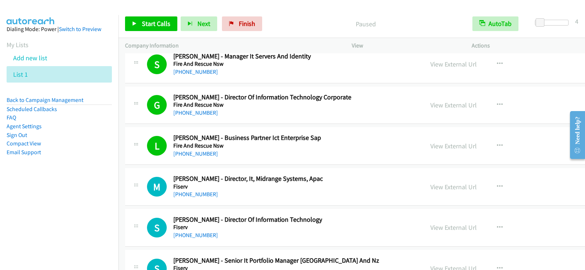
scroll to position [9165, 0]
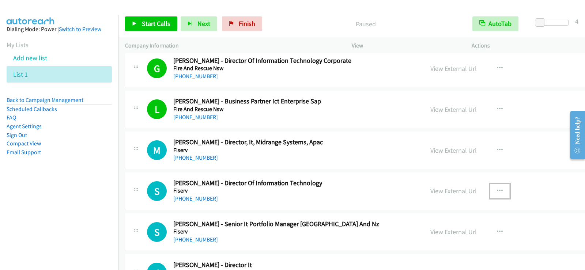
click at [497, 188] on icon "button" at bounding box center [500, 191] width 6 height 6
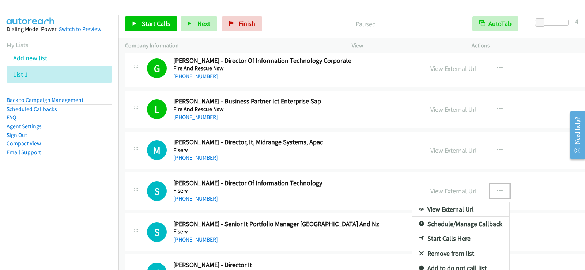
click at [412, 235] on link "Start Calls Here" at bounding box center [460, 238] width 97 height 15
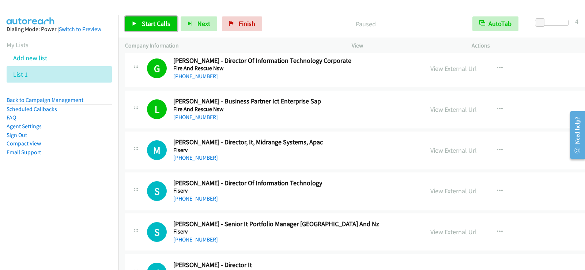
click at [150, 19] on span "Start Calls" at bounding box center [156, 23] width 29 height 8
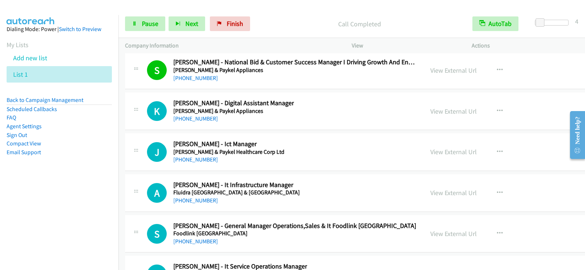
scroll to position [9421, 0]
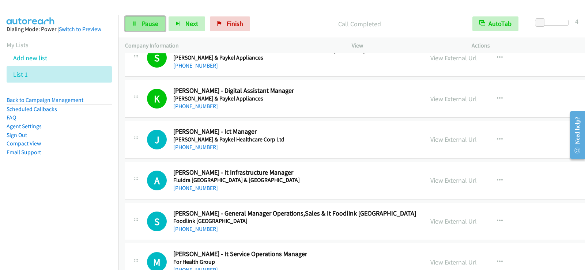
click at [147, 21] on span "Pause" at bounding box center [150, 23] width 16 height 8
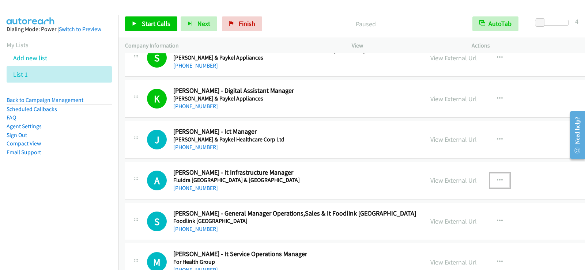
click at [497, 179] on icon "button" at bounding box center [500, 181] width 6 height 6
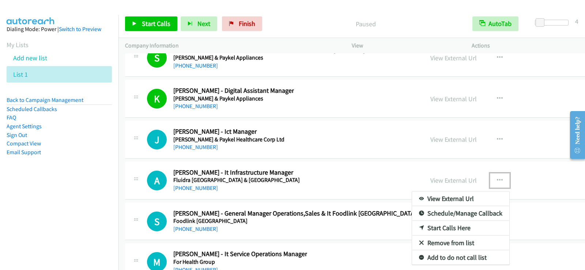
click at [412, 229] on link "Start Calls Here" at bounding box center [460, 228] width 97 height 15
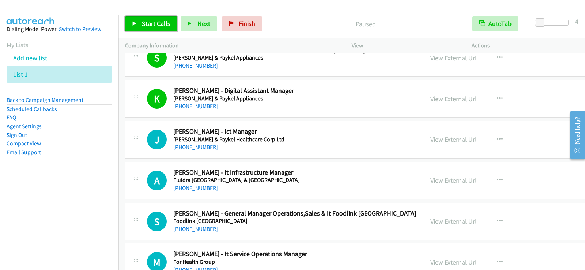
click at [160, 25] on span "Start Calls" at bounding box center [156, 23] width 29 height 8
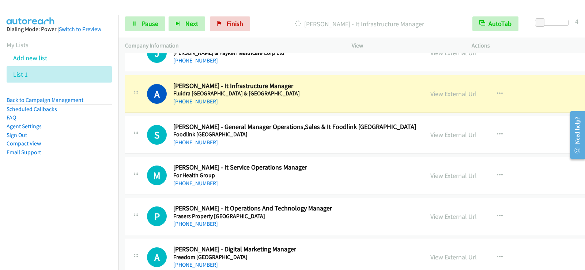
scroll to position [9530, 0]
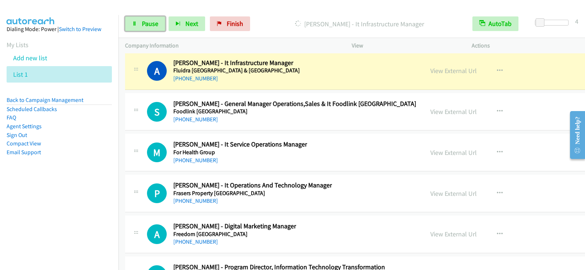
drag, startPoint x: 155, startPoint y: 28, endPoint x: 169, endPoint y: 52, distance: 27.5
click at [155, 28] on link "Pause" at bounding box center [145, 23] width 40 height 15
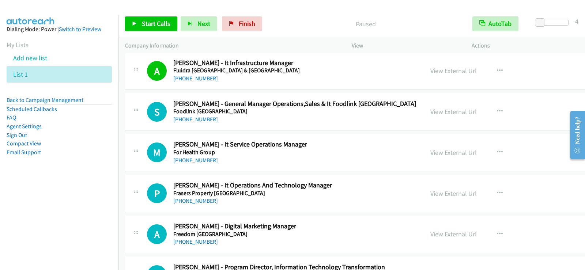
scroll to position [9567, 0]
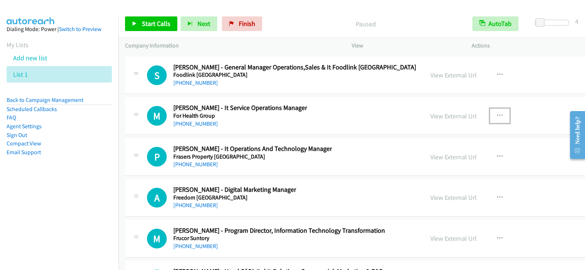
click at [497, 116] on icon "button" at bounding box center [500, 116] width 6 height 6
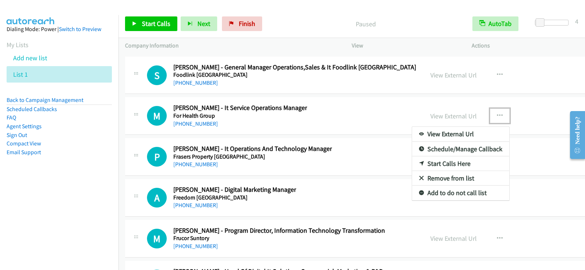
click at [412, 160] on link "Start Calls Here" at bounding box center [460, 164] width 97 height 15
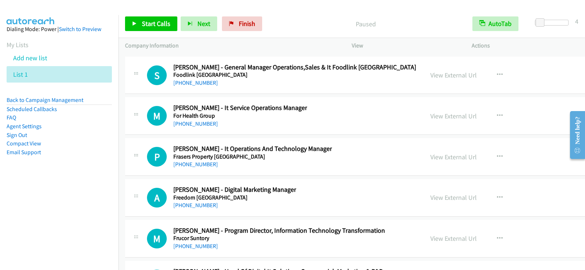
click at [135, 16] on div "Start Calls Pause Next Finish Paused AutoTab AutoTab 4" at bounding box center [351, 24] width 467 height 28
click at [137, 22] on icon at bounding box center [134, 24] width 5 height 5
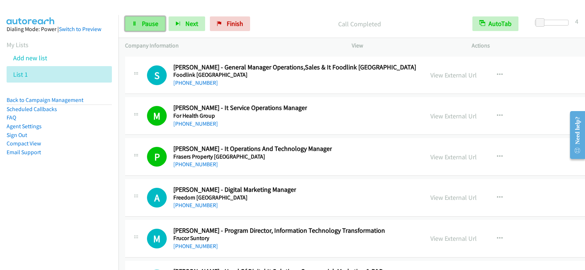
click at [154, 27] on span "Pause" at bounding box center [150, 23] width 16 height 8
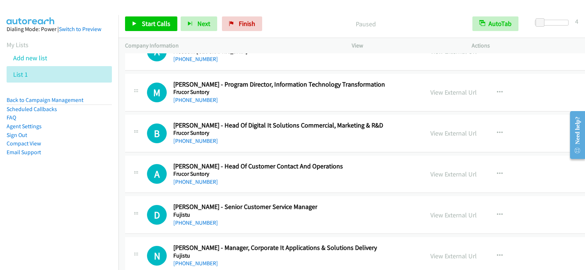
scroll to position [9750, 0]
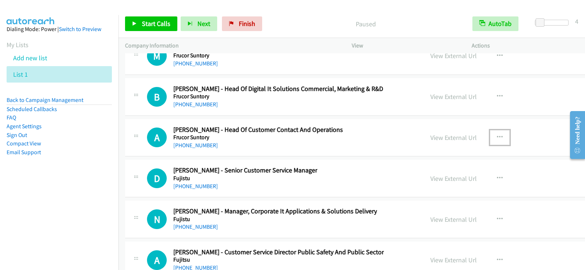
click at [490, 135] on button "button" at bounding box center [500, 137] width 20 height 15
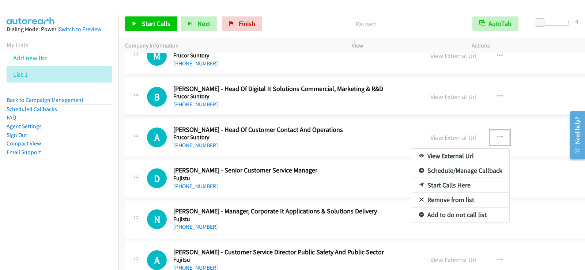
click at [412, 183] on link "Start Calls Here" at bounding box center [460, 185] width 97 height 15
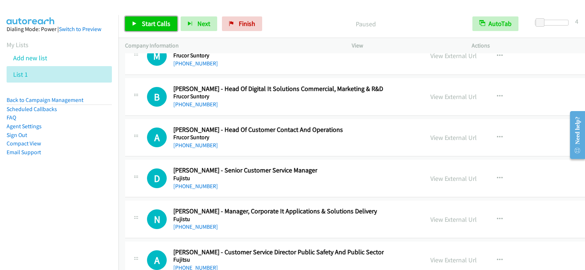
click at [166, 29] on link "Start Calls" at bounding box center [151, 23] width 52 height 15
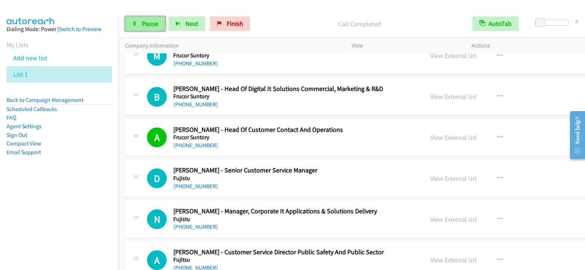
drag, startPoint x: 138, startPoint y: 20, endPoint x: 144, endPoint y: 25, distance: 7.0
click at [138, 20] on link "Pause" at bounding box center [145, 23] width 40 height 15
click at [204, 144] on link "[PHONE_NUMBER]" at bounding box center [195, 145] width 45 height 7
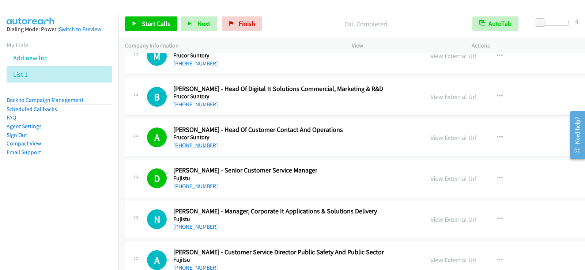
click at [195, 146] on link "[PHONE_NUMBER]" at bounding box center [195, 145] width 45 height 7
click at [430, 135] on link "View External Url" at bounding box center [453, 137] width 46 height 8
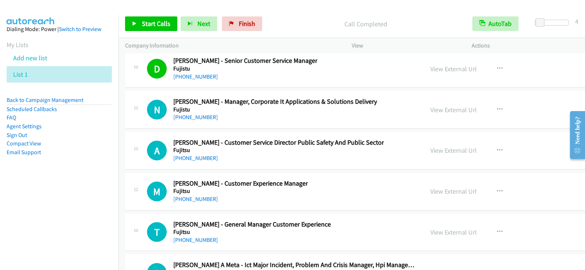
scroll to position [9896, 0]
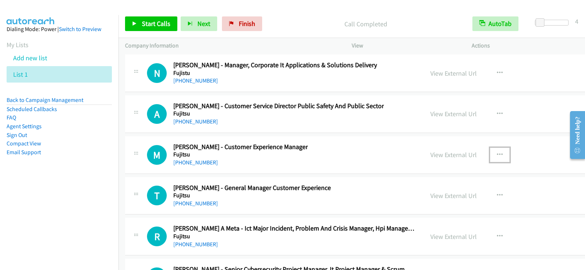
click at [497, 155] on icon "button" at bounding box center [500, 155] width 6 height 6
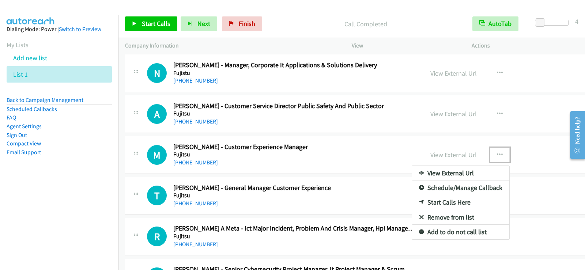
click at [412, 200] on link "Start Calls Here" at bounding box center [460, 202] width 97 height 15
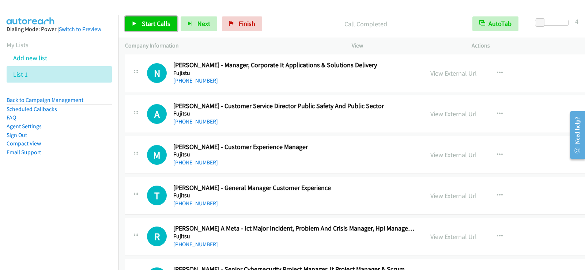
click at [157, 20] on span "Start Calls" at bounding box center [156, 23] width 29 height 8
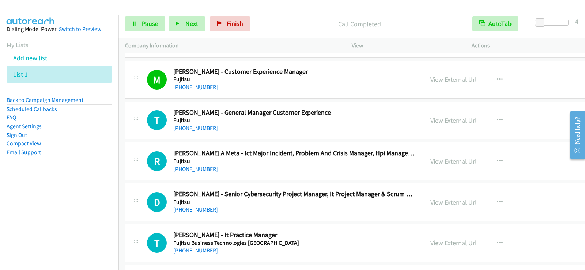
scroll to position [10006, 0]
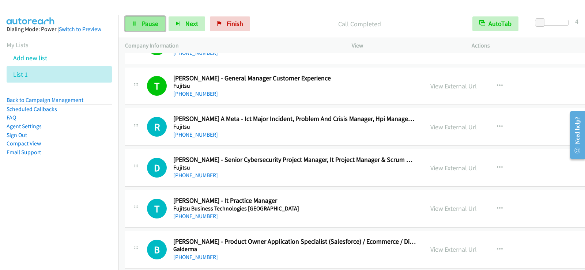
click at [138, 26] on link "Pause" at bounding box center [145, 23] width 40 height 15
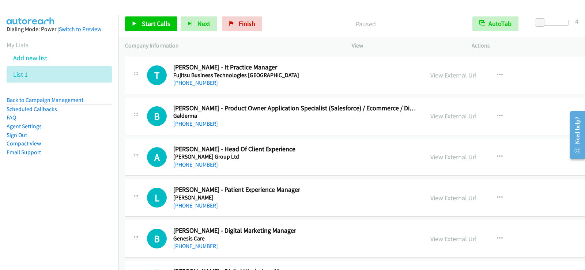
scroll to position [10152, 0]
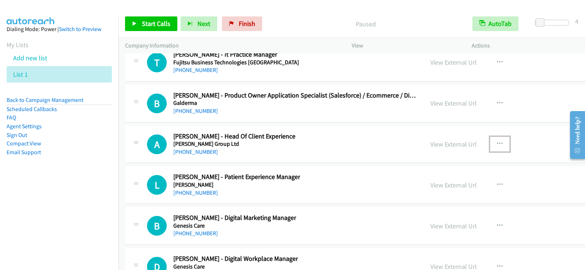
click at [497, 144] on icon "button" at bounding box center [500, 144] width 6 height 6
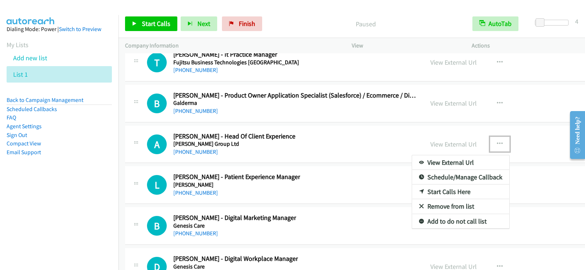
click at [412, 194] on link "Start Calls Here" at bounding box center [460, 192] width 97 height 15
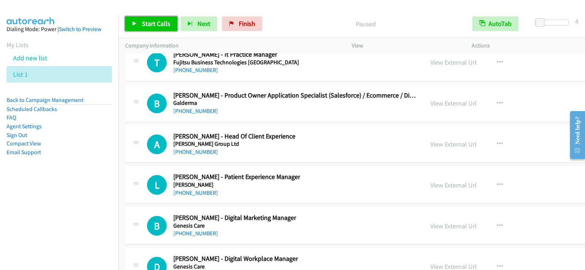
click at [156, 30] on link "Start Calls" at bounding box center [151, 23] width 52 height 15
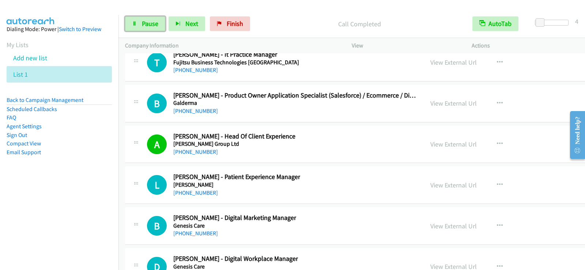
drag, startPoint x: 136, startPoint y: 27, endPoint x: 146, endPoint y: 52, distance: 26.6
click at [136, 27] on link "Pause" at bounding box center [145, 23] width 40 height 15
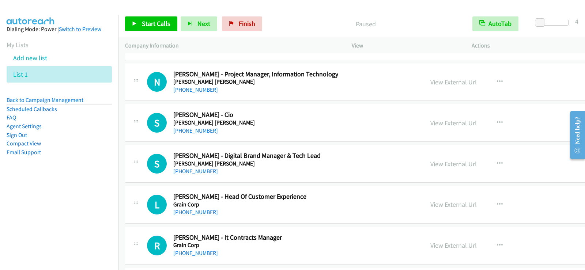
scroll to position [10701, 0]
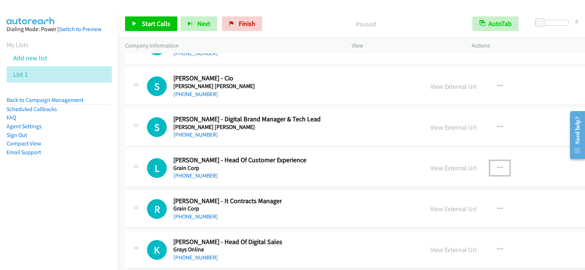
click at [490, 167] on button "button" at bounding box center [500, 168] width 20 height 15
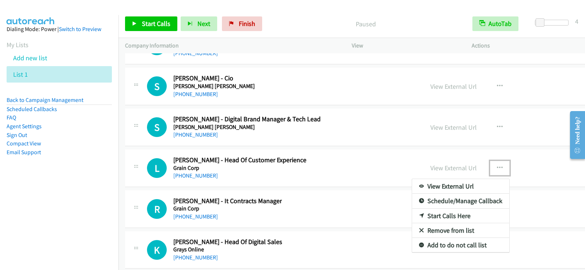
click at [412, 217] on link "Start Calls Here" at bounding box center [460, 216] width 97 height 15
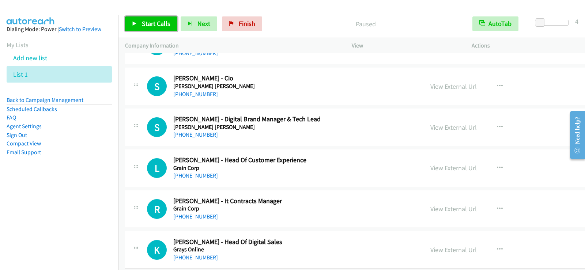
click at [166, 28] on link "Start Calls" at bounding box center [151, 23] width 52 height 15
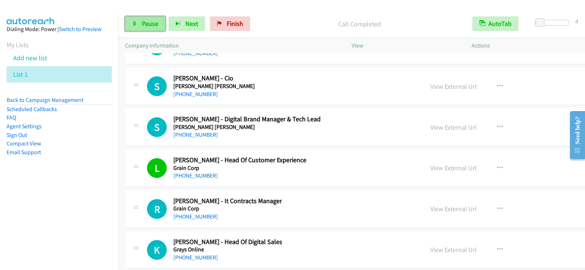
drag, startPoint x: 154, startPoint y: 23, endPoint x: 156, endPoint y: 30, distance: 6.8
click at [154, 23] on span "Pause" at bounding box center [150, 23] width 16 height 8
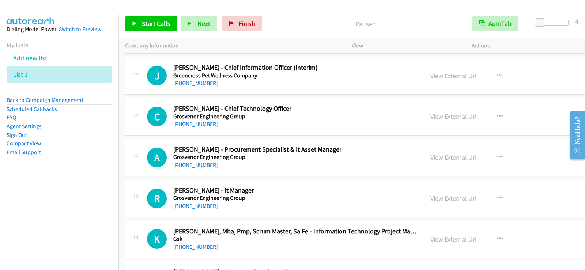
scroll to position [10993, 0]
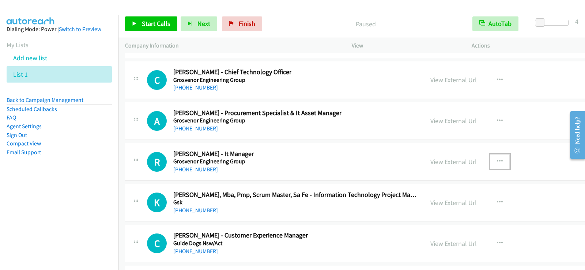
click at [490, 160] on button "button" at bounding box center [500, 161] width 20 height 15
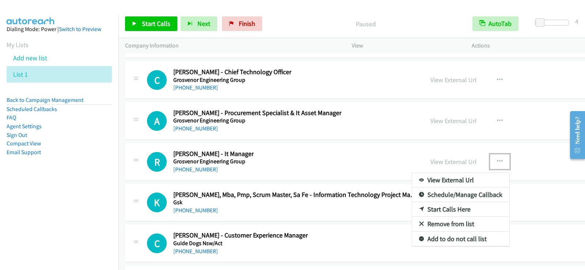
click at [412, 211] on link "Start Calls Here" at bounding box center [460, 209] width 97 height 15
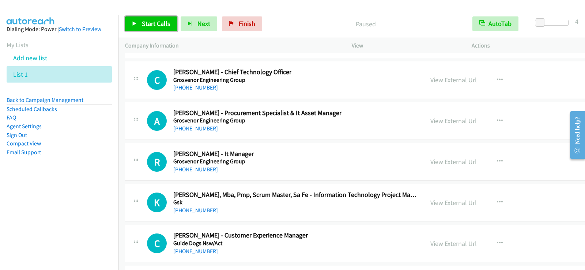
click at [151, 23] on span "Start Calls" at bounding box center [156, 23] width 29 height 8
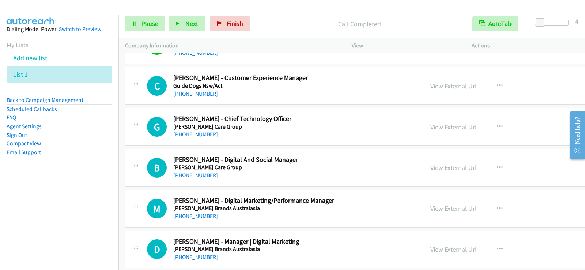
scroll to position [11140, 0]
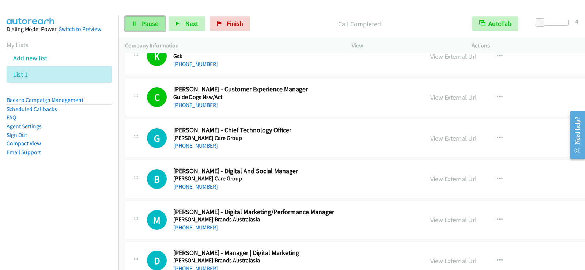
click at [144, 28] on link "Pause" at bounding box center [145, 23] width 40 height 15
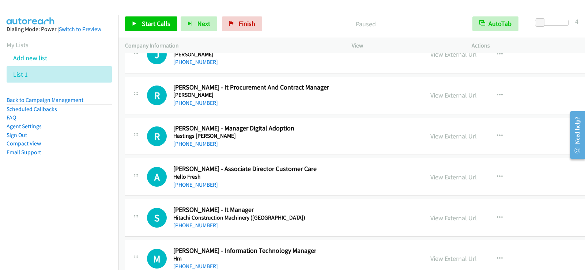
scroll to position [11505, 0]
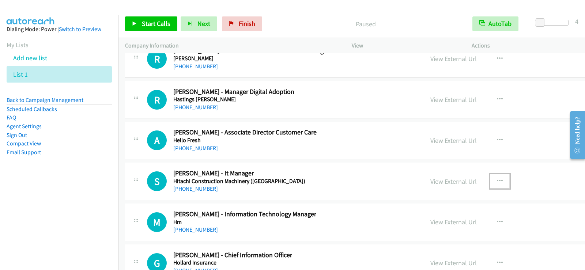
click at [497, 180] on icon "button" at bounding box center [500, 181] width 6 height 6
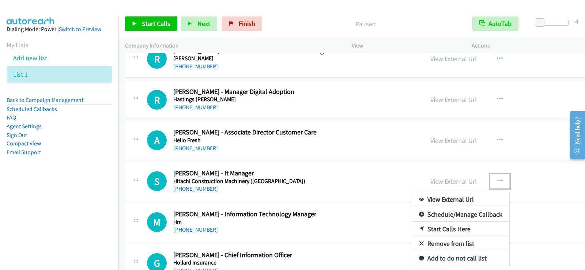
click at [412, 226] on link "Start Calls Here" at bounding box center [460, 229] width 97 height 15
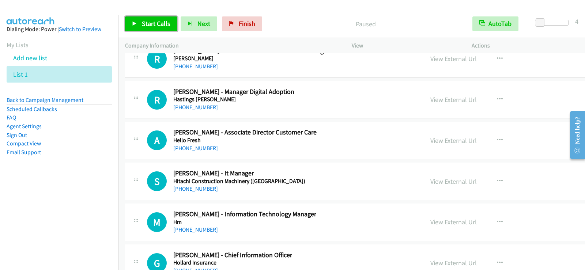
click at [162, 23] on span "Start Calls" at bounding box center [156, 23] width 29 height 8
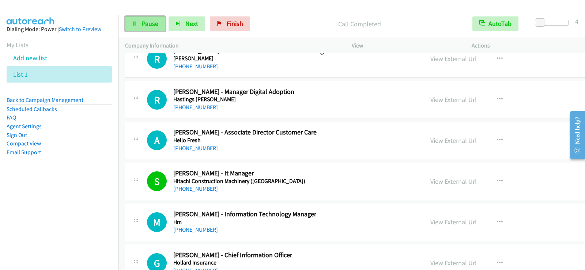
click at [147, 25] on span "Pause" at bounding box center [150, 23] width 16 height 8
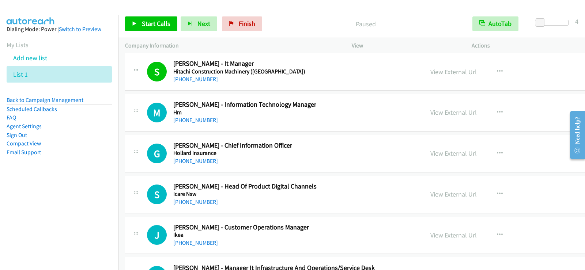
scroll to position [11652, 0]
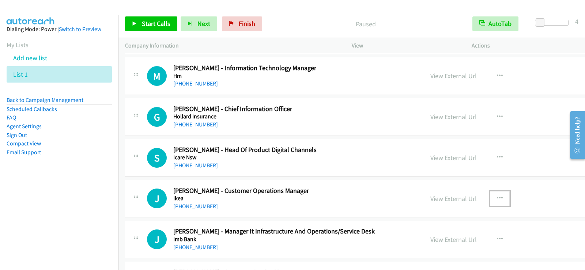
click at [497, 198] on icon "button" at bounding box center [500, 199] width 6 height 6
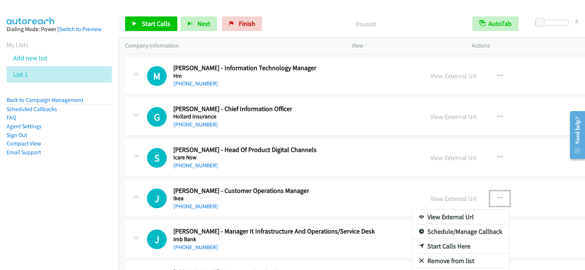
click at [412, 245] on link "Start Calls Here" at bounding box center [460, 246] width 97 height 15
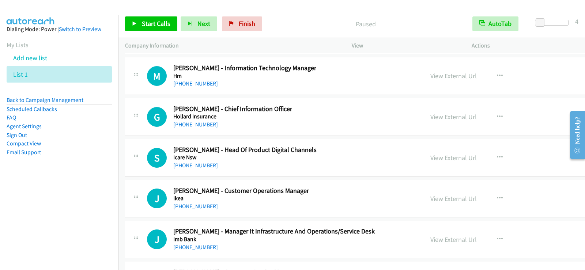
click at [151, 31] on div "Start Calls Pause Next Finish Paused AutoTab AutoTab 4" at bounding box center [351, 24] width 467 height 28
click at [156, 16] on link "Start Calls" at bounding box center [151, 23] width 52 height 15
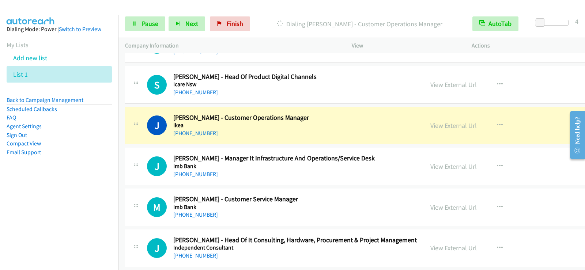
scroll to position [11761, 0]
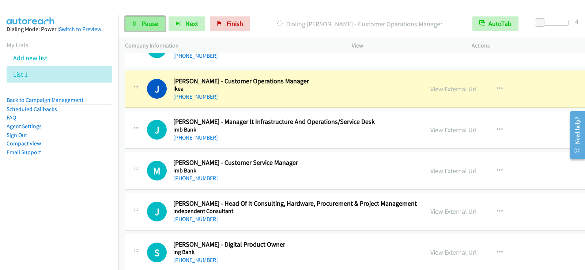
click at [146, 27] on span "Pause" at bounding box center [150, 23] width 16 height 8
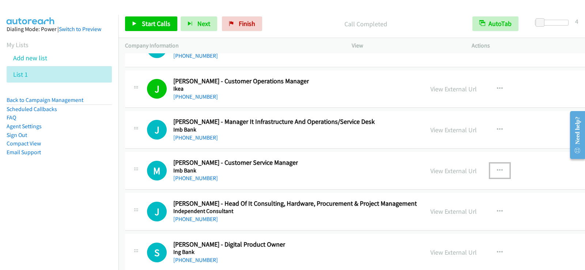
click at [497, 168] on icon "button" at bounding box center [500, 171] width 6 height 6
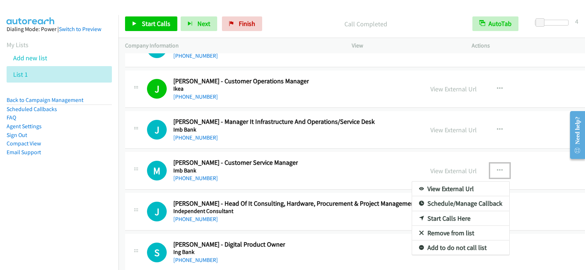
click at [412, 218] on link "Start Calls Here" at bounding box center [460, 218] width 97 height 15
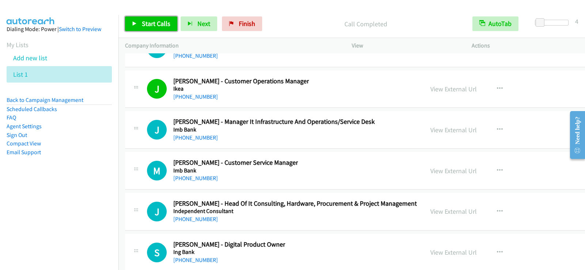
click at [149, 20] on span "Start Calls" at bounding box center [156, 23] width 29 height 8
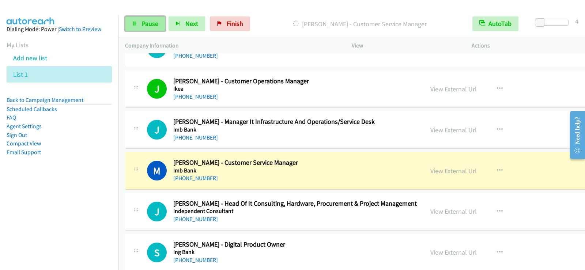
click at [135, 26] on icon at bounding box center [134, 24] width 5 height 5
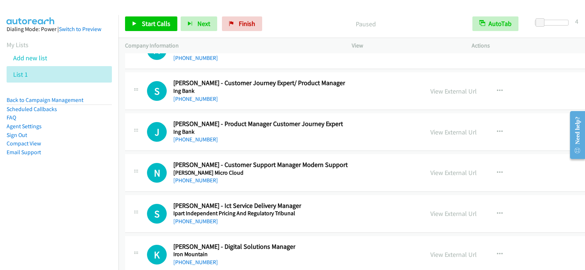
scroll to position [12017, 0]
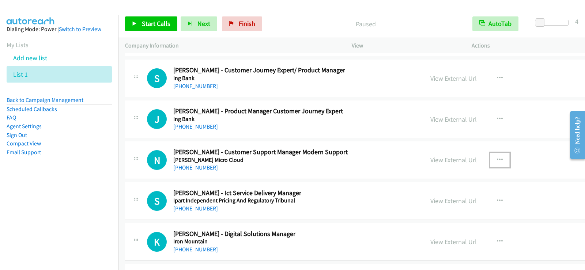
click at [497, 158] on icon "button" at bounding box center [500, 160] width 6 height 6
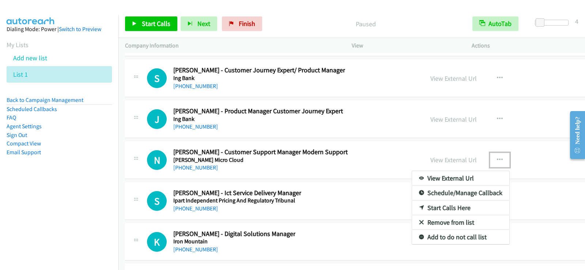
click at [412, 204] on link "Start Calls Here" at bounding box center [460, 208] width 97 height 15
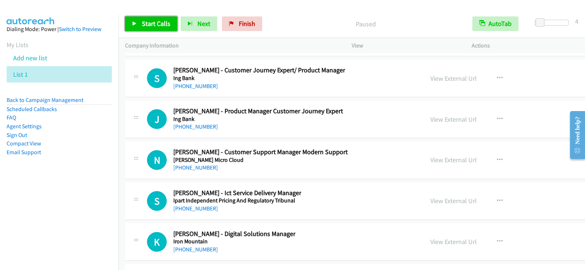
click at [166, 26] on span "Start Calls" at bounding box center [156, 23] width 29 height 8
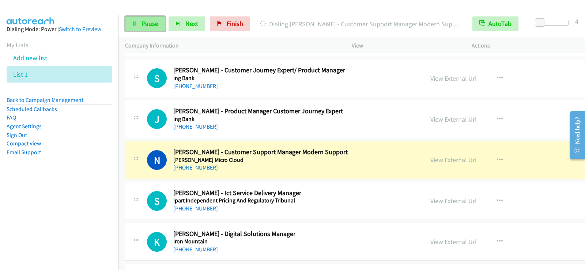
click at [150, 18] on link "Pause" at bounding box center [145, 23] width 40 height 15
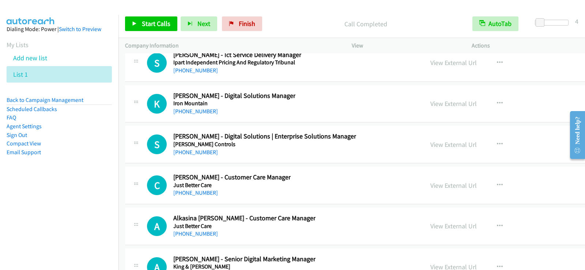
scroll to position [12164, 0]
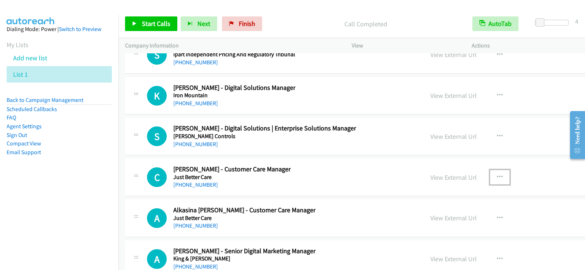
drag, startPoint x: 446, startPoint y: 176, endPoint x: 442, endPoint y: 180, distance: 5.7
click at [497, 176] on icon "button" at bounding box center [500, 177] width 6 height 6
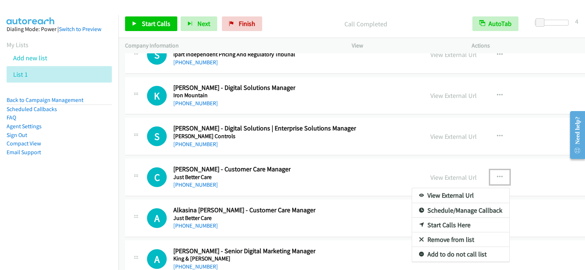
click at [412, 227] on link "Start Calls Here" at bounding box center [460, 225] width 97 height 15
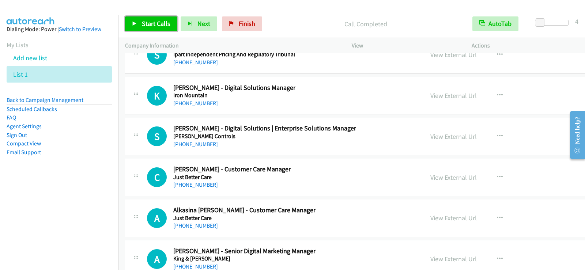
click at [160, 24] on span "Start Calls" at bounding box center [156, 23] width 29 height 8
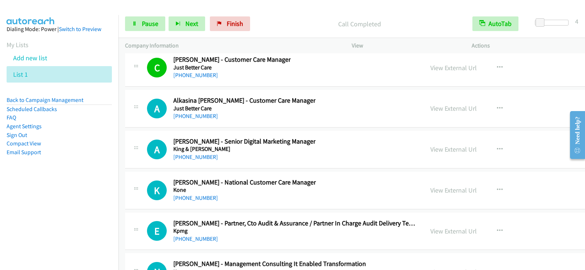
scroll to position [12310, 0]
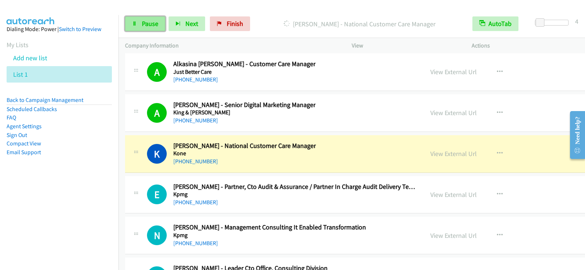
click at [151, 26] on span "Pause" at bounding box center [150, 23] width 16 height 8
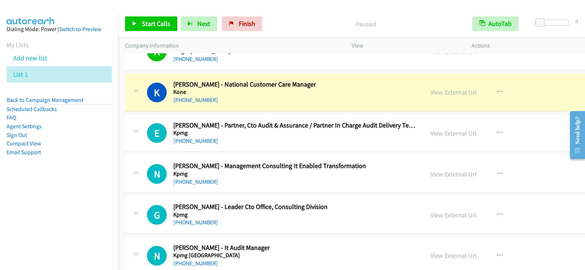
scroll to position [12383, 0]
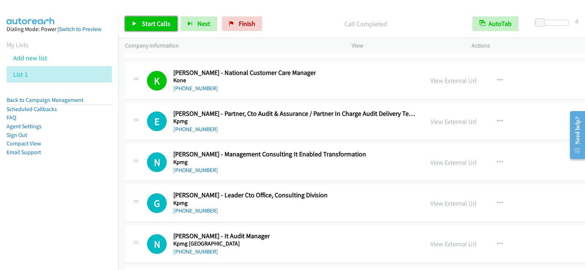
click at [139, 24] on link "Start Calls" at bounding box center [151, 23] width 52 height 15
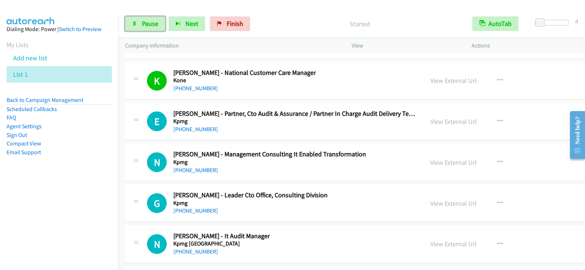
click at [139, 24] on link "Pause" at bounding box center [145, 23] width 40 height 15
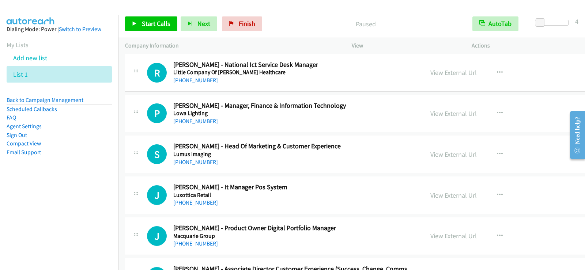
scroll to position [13261, 0]
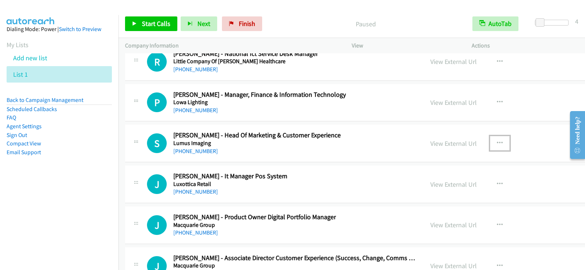
click at [497, 142] on icon "button" at bounding box center [500, 143] width 6 height 6
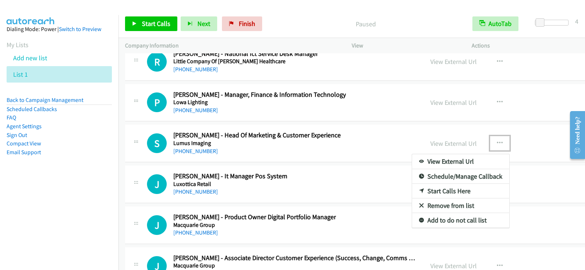
click at [412, 188] on link "Start Calls Here" at bounding box center [460, 191] width 97 height 15
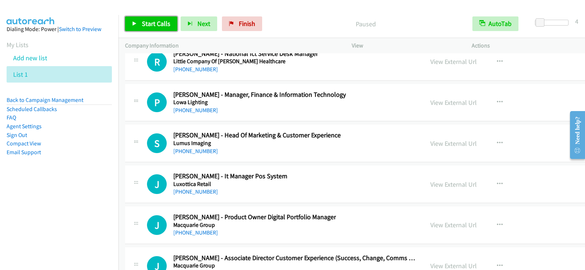
click at [140, 24] on link "Start Calls" at bounding box center [151, 23] width 52 height 15
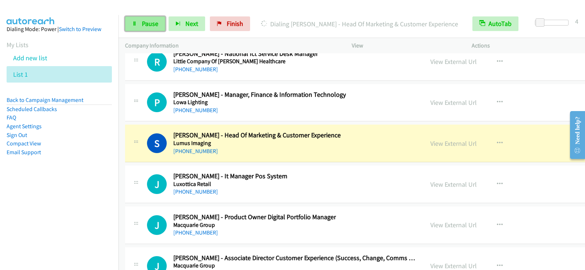
click at [156, 23] on span "Pause" at bounding box center [150, 23] width 16 height 8
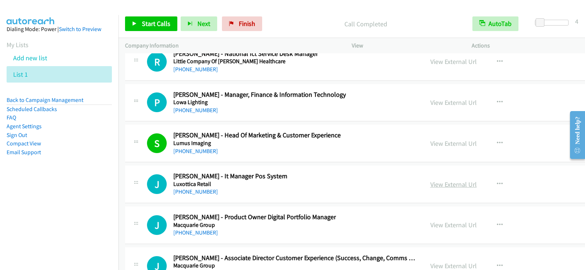
click at [430, 183] on link "View External Url" at bounding box center [453, 184] width 46 height 8
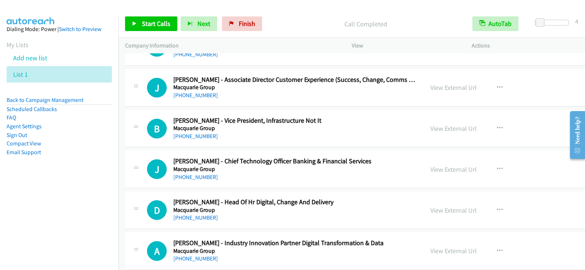
scroll to position [13444, 0]
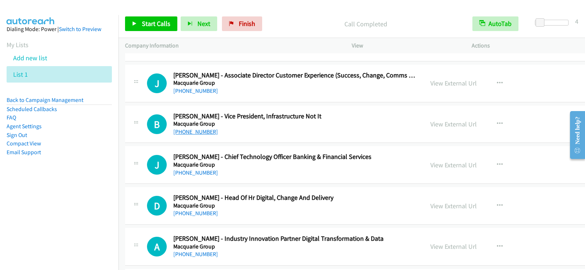
click at [203, 129] on link "[PHONE_NUMBER]" at bounding box center [195, 131] width 45 height 7
click at [342, 125] on div "B Callback Scheduled Bede Schubert - Vice President, Infrastructure Not It Macq…" at bounding box center [282, 124] width 270 height 24
click at [430, 124] on link "View External Url" at bounding box center [453, 124] width 46 height 8
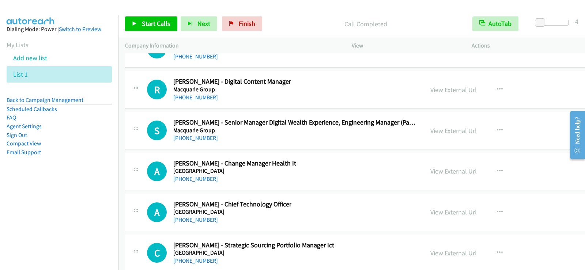
scroll to position [14431, 0]
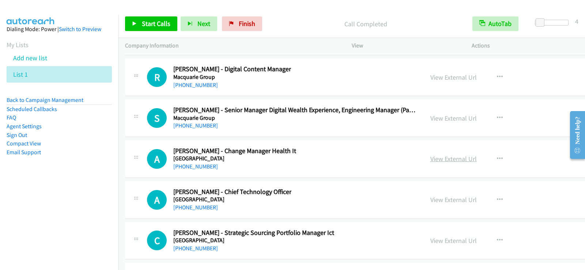
click at [430, 155] on link "View External Url" at bounding box center [453, 159] width 46 height 8
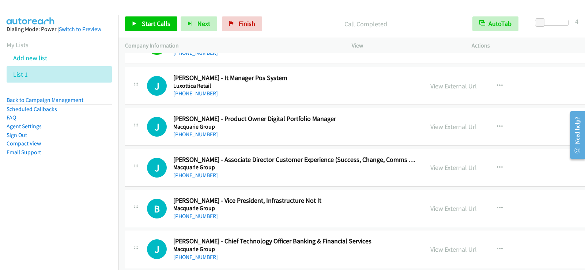
scroll to position [13370, 0]
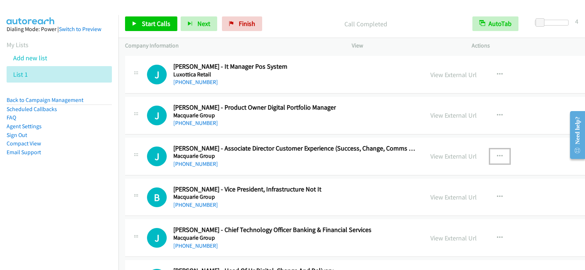
click at [497, 155] on icon "button" at bounding box center [500, 157] width 6 height 6
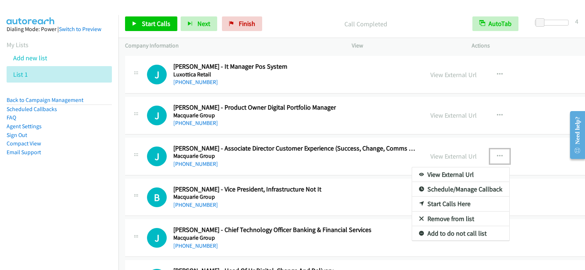
click at [412, 202] on link "Start Calls Here" at bounding box center [460, 204] width 97 height 15
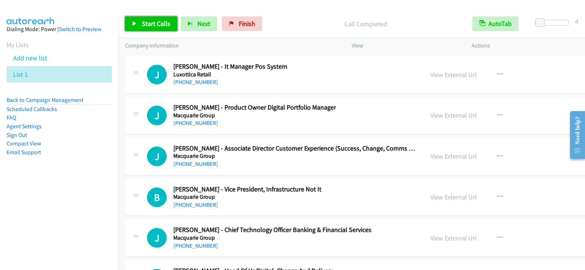
click at [155, 22] on span "Start Calls" at bounding box center [156, 23] width 29 height 8
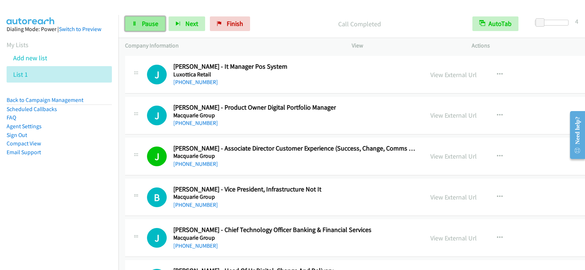
click at [146, 23] on span "Pause" at bounding box center [150, 23] width 16 height 8
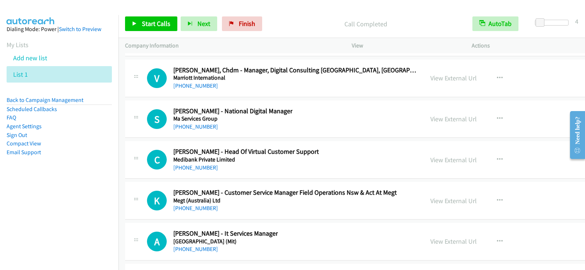
scroll to position [14760, 0]
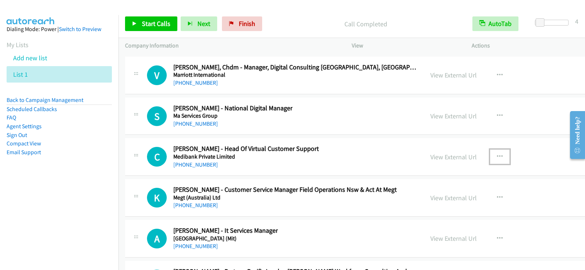
click at [497, 155] on icon "button" at bounding box center [500, 157] width 6 height 6
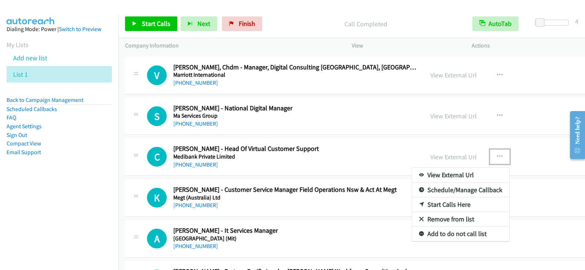
click at [412, 205] on link "Start Calls Here" at bounding box center [460, 204] width 97 height 15
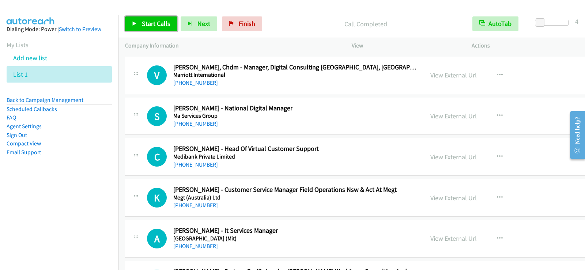
click at [158, 20] on span "Start Calls" at bounding box center [156, 23] width 29 height 8
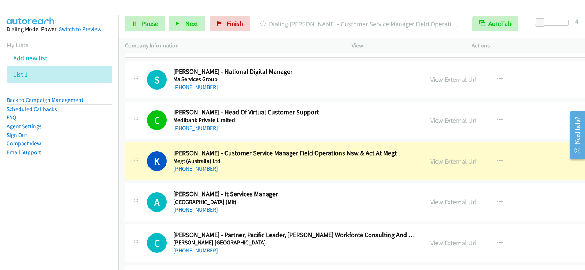
scroll to position [14833, 0]
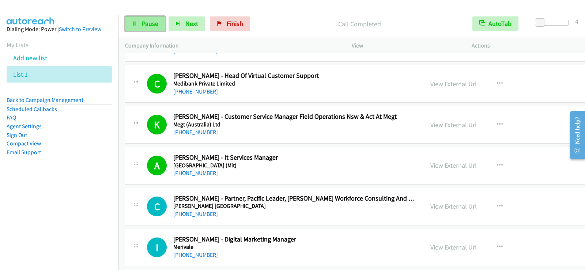
click at [146, 28] on link "Pause" at bounding box center [145, 23] width 40 height 15
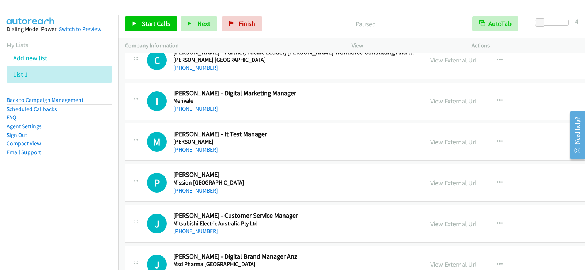
scroll to position [15016, 0]
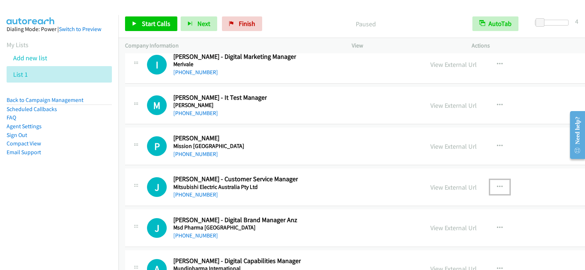
click at [490, 183] on button "button" at bounding box center [500, 187] width 20 height 15
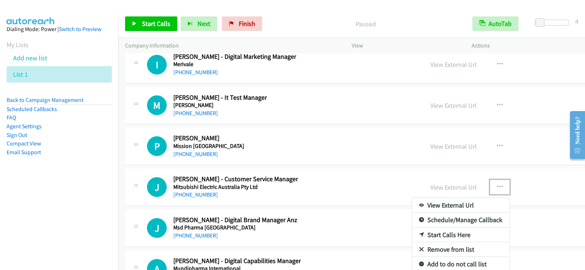
click at [412, 233] on link "Start Calls Here" at bounding box center [460, 235] width 97 height 15
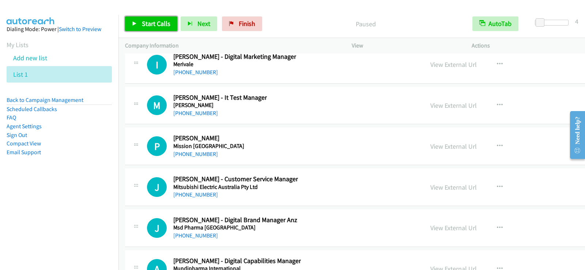
click at [162, 28] on link "Start Calls" at bounding box center [151, 23] width 52 height 15
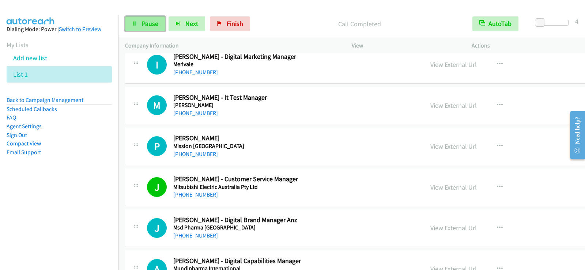
click at [158, 19] on link "Pause" at bounding box center [145, 23] width 40 height 15
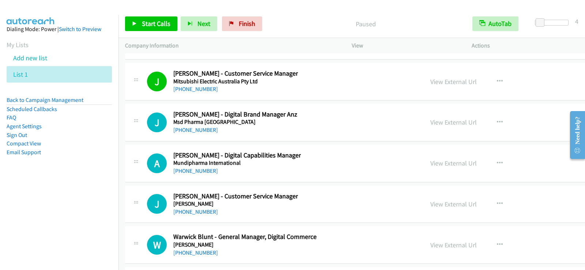
scroll to position [15126, 0]
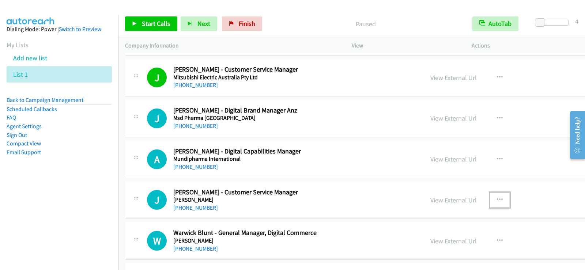
click at [497, 198] on icon "button" at bounding box center [500, 200] width 6 height 6
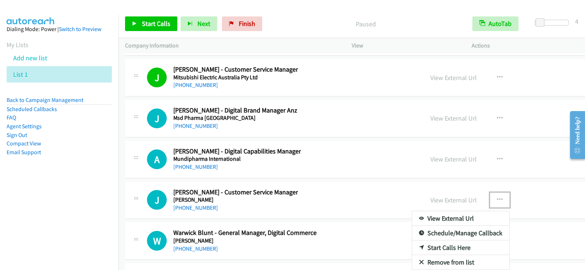
click at [412, 248] on link "Start Calls Here" at bounding box center [460, 248] width 97 height 15
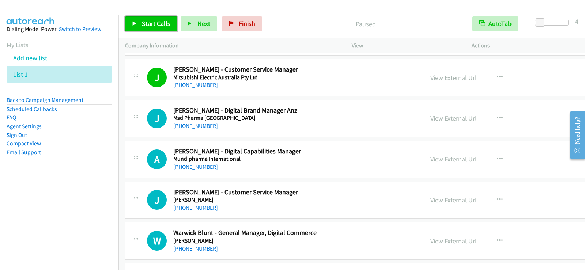
click at [152, 28] on link "Start Calls" at bounding box center [151, 23] width 52 height 15
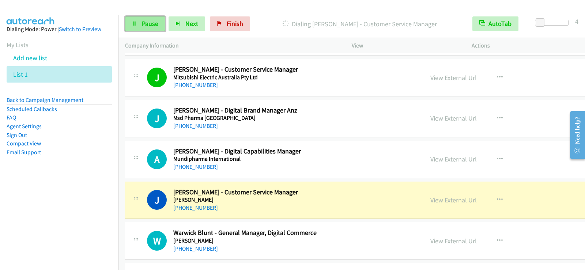
click at [150, 27] on span "Pause" at bounding box center [150, 23] width 16 height 8
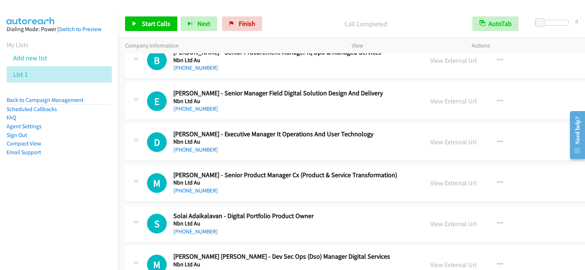
scroll to position [15565, 0]
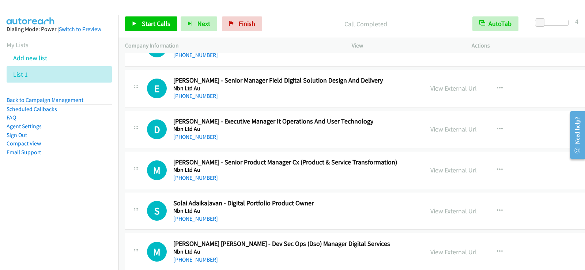
click at [332, 179] on div "[PHONE_NUMBER]" at bounding box center [285, 178] width 224 height 9
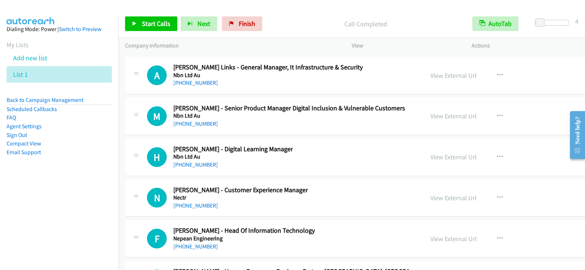
scroll to position [15784, 0]
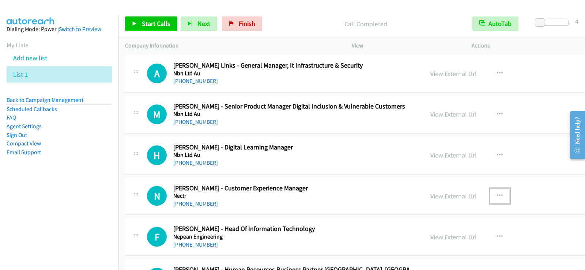
click at [497, 196] on icon "button" at bounding box center [500, 196] width 6 height 6
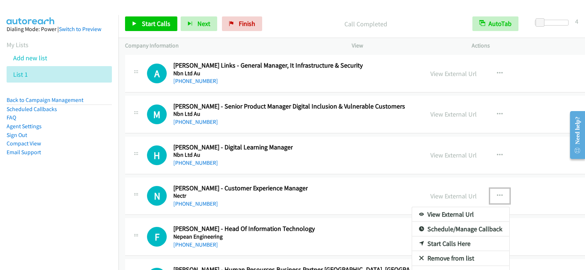
click at [412, 241] on link "Start Calls Here" at bounding box center [460, 244] width 97 height 15
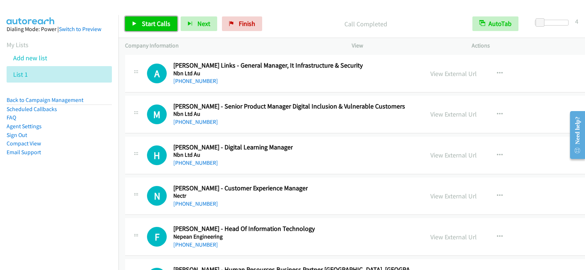
click at [163, 22] on span "Start Calls" at bounding box center [156, 23] width 29 height 8
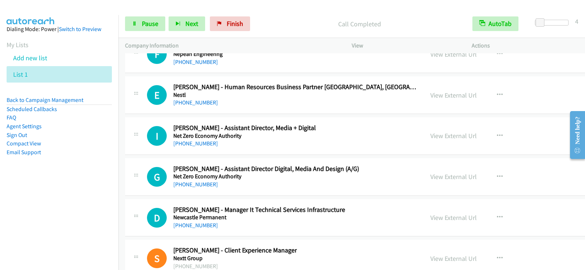
scroll to position [15930, 0]
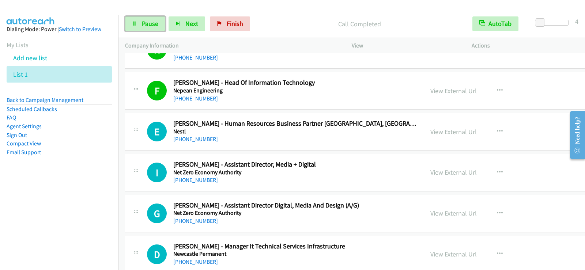
drag, startPoint x: 152, startPoint y: 23, endPoint x: 195, endPoint y: 53, distance: 52.3
click at [152, 23] on span "Pause" at bounding box center [150, 23] width 16 height 8
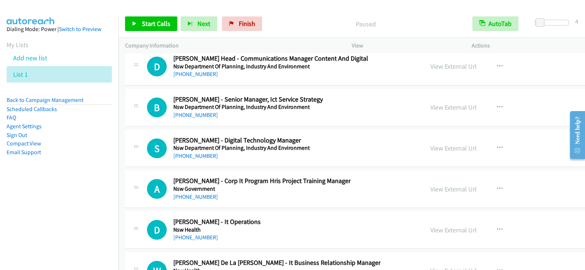
scroll to position [17357, 0]
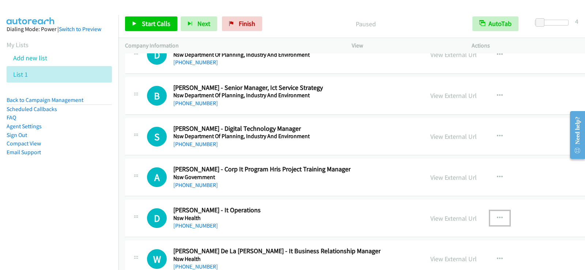
click at [497, 215] on icon "button" at bounding box center [500, 218] width 6 height 6
click at [327, 218] on div at bounding box center [292, 135] width 585 height 270
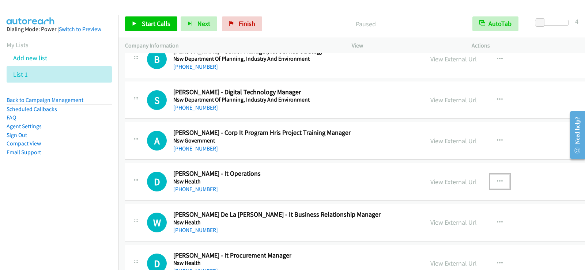
scroll to position [17430, 0]
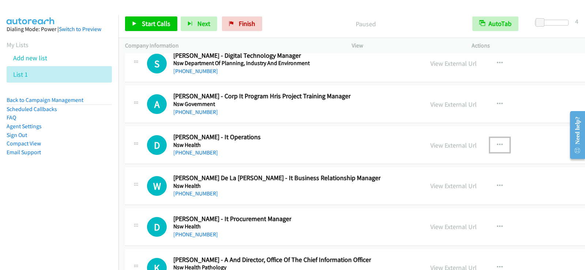
click at [497, 144] on icon "button" at bounding box center [500, 145] width 6 height 6
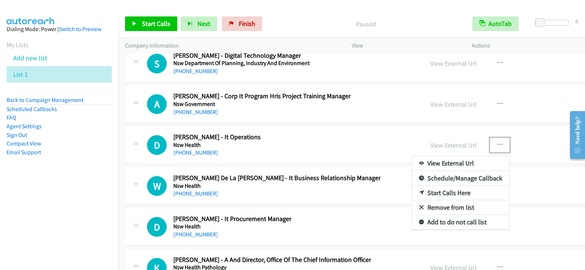
click at [412, 189] on link "Start Calls Here" at bounding box center [460, 193] width 97 height 15
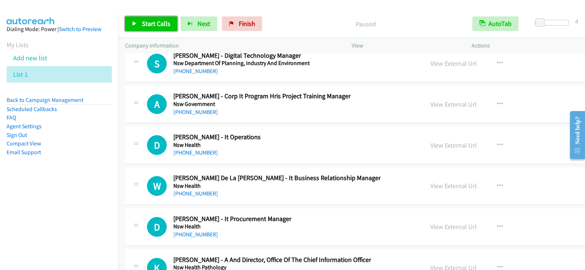
click at [161, 21] on span "Start Calls" at bounding box center [156, 23] width 29 height 8
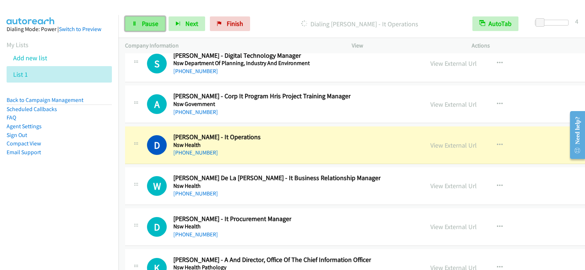
click at [129, 24] on link "Pause" at bounding box center [145, 23] width 40 height 15
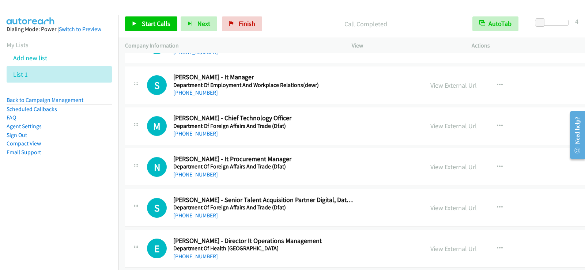
scroll to position [0, 0]
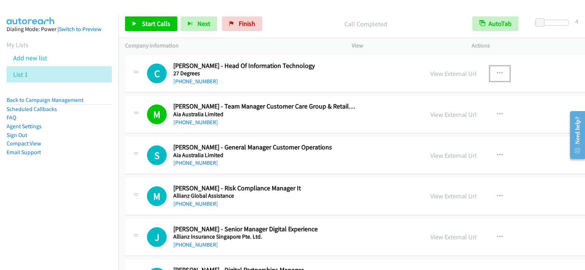
click at [497, 72] on icon "button" at bounding box center [500, 74] width 6 height 6
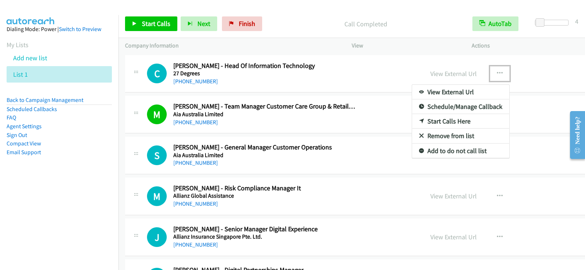
click at [412, 120] on link "Start Calls Here" at bounding box center [460, 121] width 97 height 15
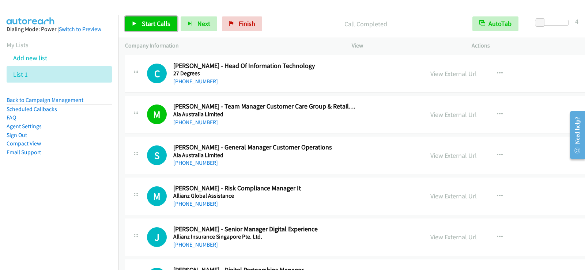
click at [131, 26] on link "Start Calls" at bounding box center [151, 23] width 52 height 15
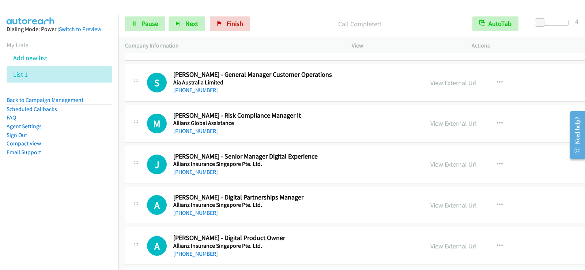
scroll to position [73, 0]
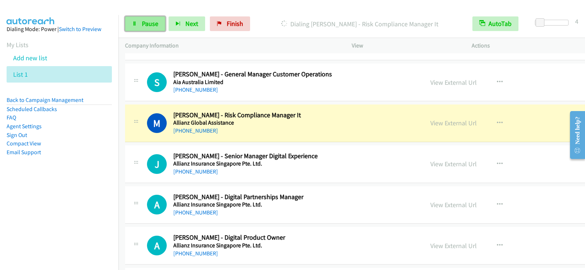
click at [145, 26] on span "Pause" at bounding box center [150, 23] width 16 height 8
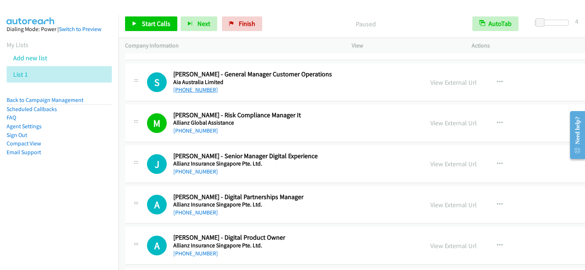
click at [195, 89] on link "[PHONE_NUMBER]" at bounding box center [195, 89] width 45 height 7
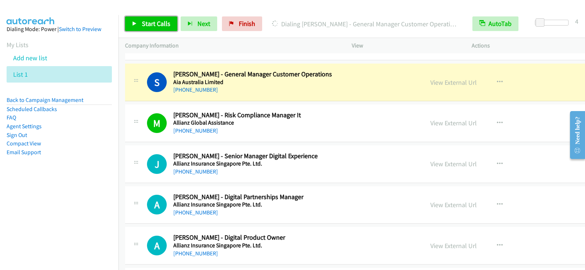
click at [167, 30] on link "Start Calls" at bounding box center [151, 23] width 52 height 15
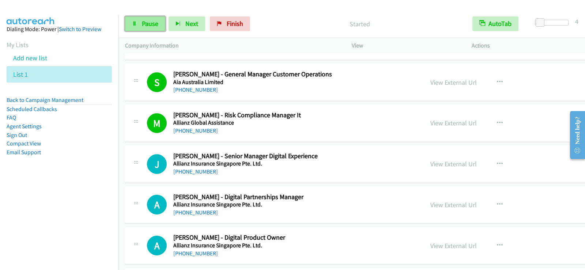
click at [133, 25] on icon at bounding box center [134, 24] width 5 height 5
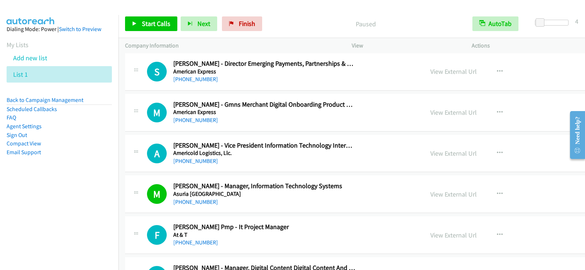
scroll to position [366, 0]
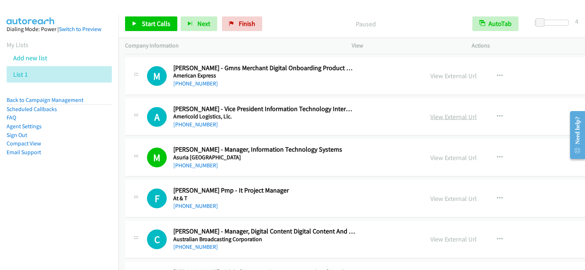
click at [430, 118] on link "View External Url" at bounding box center [453, 117] width 46 height 8
click at [144, 25] on span "Start Calls" at bounding box center [156, 23] width 29 height 8
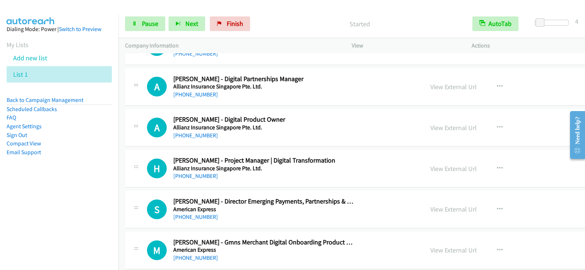
scroll to position [183, 0]
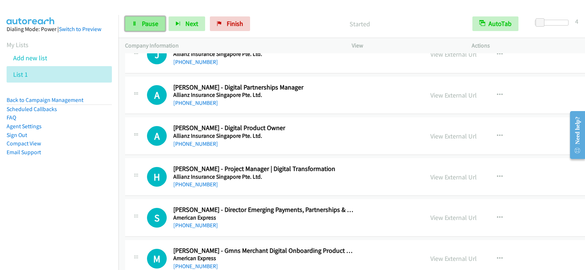
click at [153, 23] on span "Pause" at bounding box center [150, 23] width 16 height 8
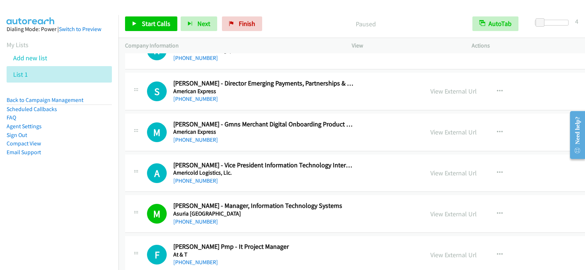
scroll to position [329, 0]
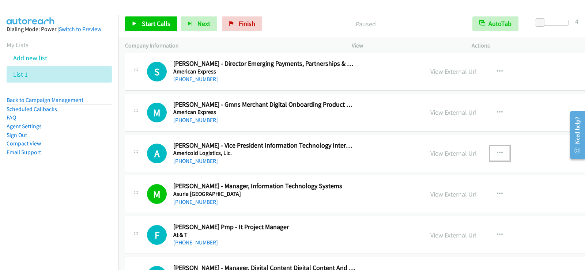
click at [497, 154] on icon "button" at bounding box center [500, 153] width 6 height 6
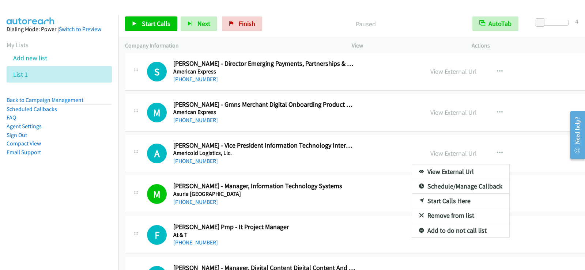
click at [412, 199] on link "Start Calls Here" at bounding box center [460, 201] width 97 height 15
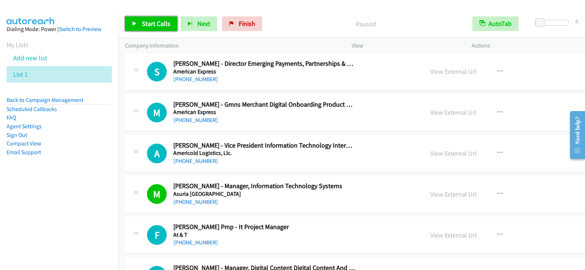
click at [166, 21] on span "Start Calls" at bounding box center [156, 23] width 29 height 8
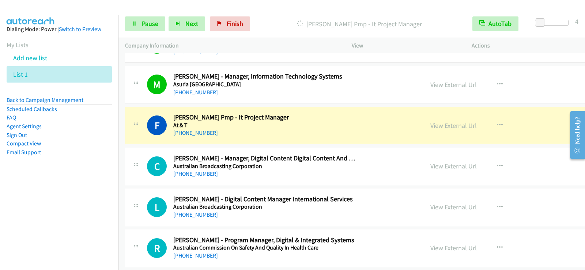
scroll to position [475, 0]
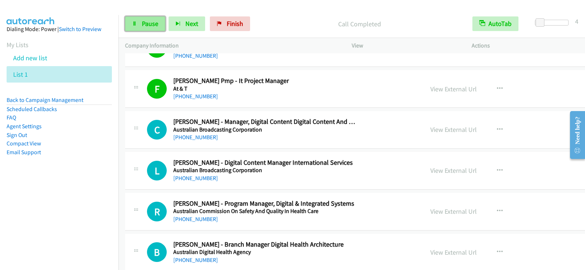
click at [144, 27] on span "Pause" at bounding box center [150, 23] width 16 height 8
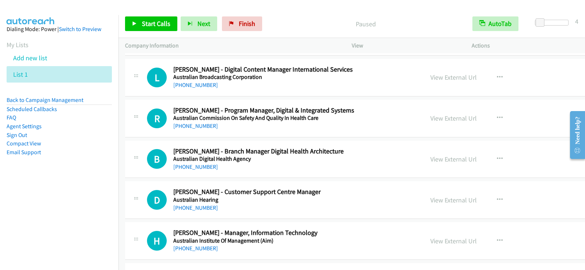
scroll to position [585, 0]
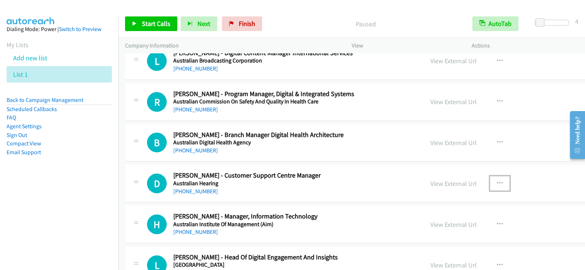
click at [490, 182] on button "button" at bounding box center [500, 183] width 20 height 15
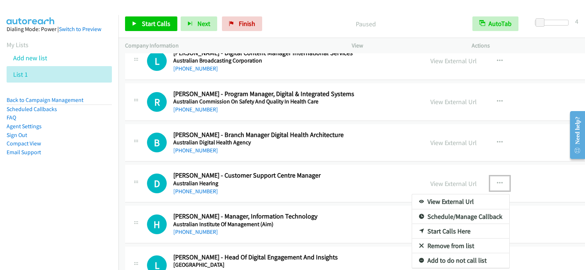
click at [412, 229] on link "Start Calls Here" at bounding box center [460, 231] width 97 height 15
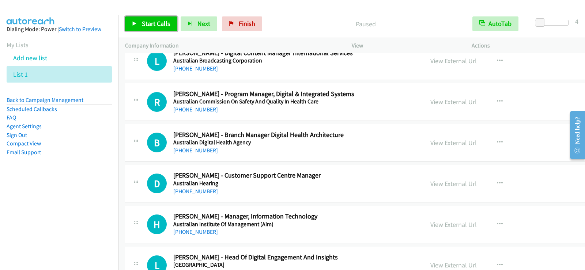
click at [161, 30] on link "Start Calls" at bounding box center [151, 23] width 52 height 15
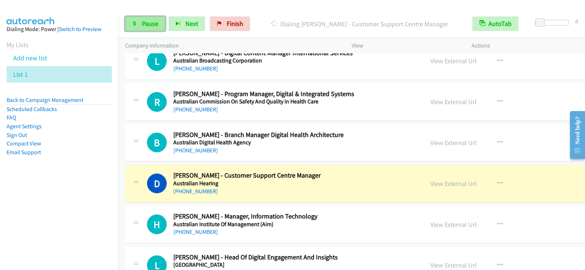
click at [148, 27] on span "Pause" at bounding box center [150, 23] width 16 height 8
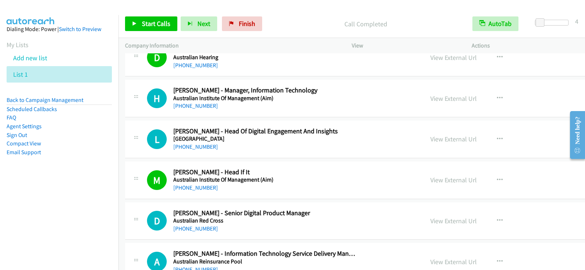
scroll to position [695, 0]
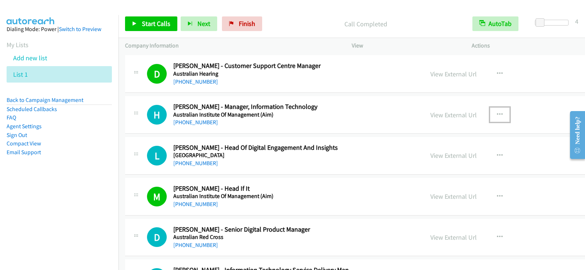
click at [490, 113] on button "button" at bounding box center [500, 115] width 20 height 15
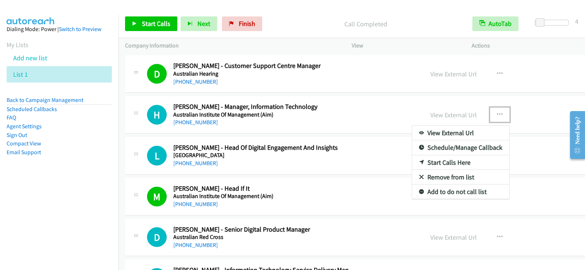
drag, startPoint x: 381, startPoint y: 164, endPoint x: 419, endPoint y: 167, distance: 38.2
click at [412, 162] on link "Start Calls Here" at bounding box center [460, 162] width 97 height 15
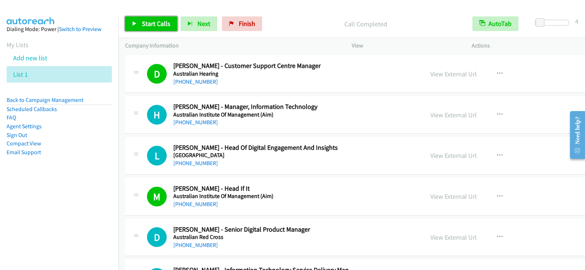
click at [151, 24] on span "Start Calls" at bounding box center [156, 23] width 29 height 8
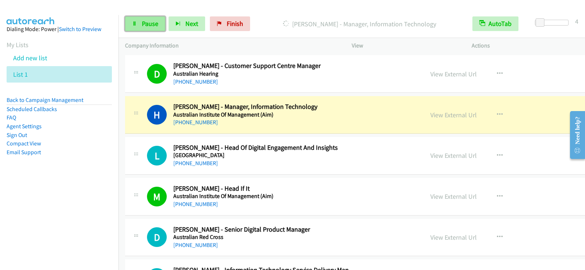
click at [151, 24] on span "Pause" at bounding box center [150, 23] width 16 height 8
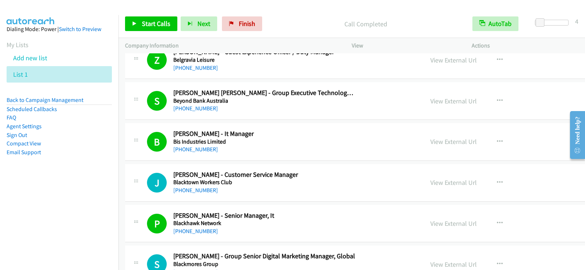
scroll to position [1573, 0]
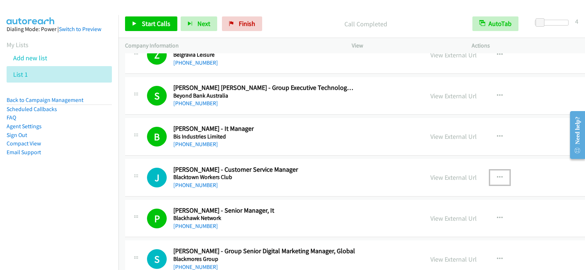
click at [497, 178] on icon "button" at bounding box center [500, 178] width 6 height 6
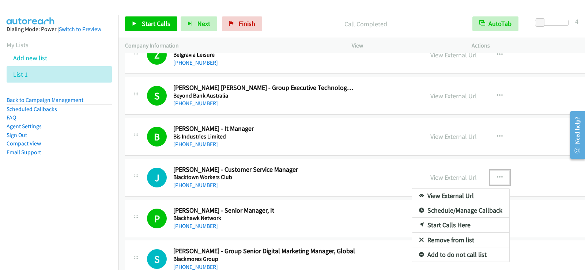
click at [412, 224] on link "Start Calls Here" at bounding box center [460, 225] width 97 height 15
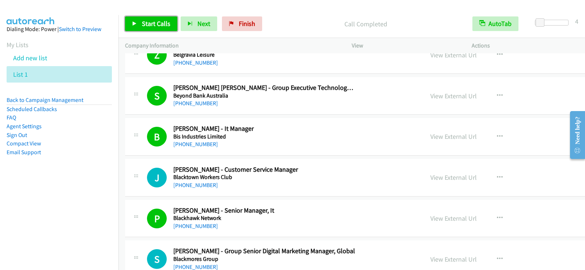
click at [157, 22] on span "Start Calls" at bounding box center [156, 23] width 29 height 8
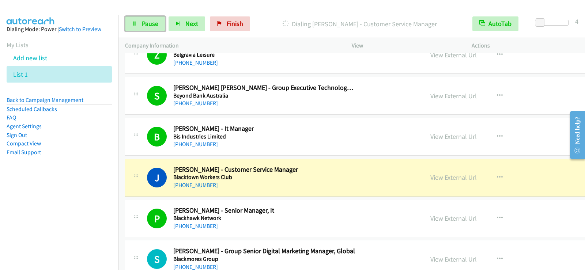
drag, startPoint x: 135, startPoint y: 24, endPoint x: 151, endPoint y: 42, distance: 23.8
click at [135, 24] on icon at bounding box center [134, 24] width 5 height 5
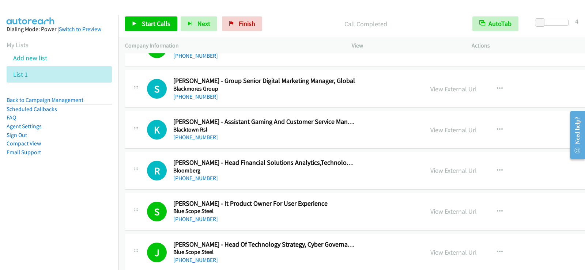
scroll to position [1755, 0]
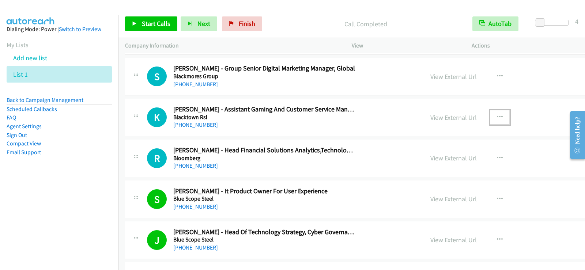
click at [497, 116] on icon "button" at bounding box center [500, 117] width 6 height 6
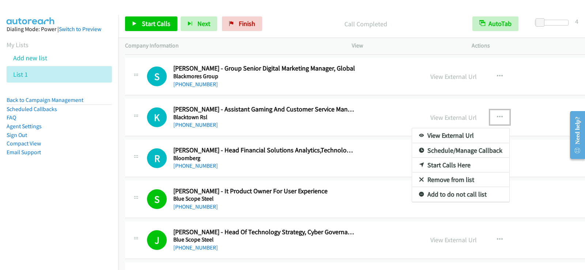
click at [412, 166] on link "Start Calls Here" at bounding box center [460, 165] width 97 height 15
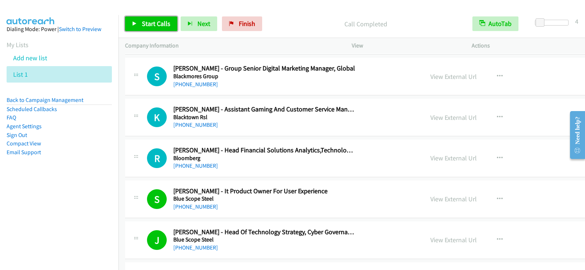
click at [157, 26] on span "Start Calls" at bounding box center [156, 23] width 29 height 8
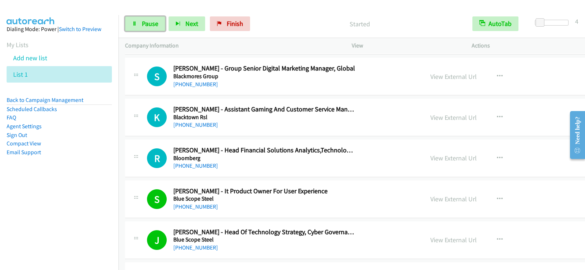
drag, startPoint x: 157, startPoint y: 26, endPoint x: 166, endPoint y: 38, distance: 15.4
click at [157, 26] on span "Pause" at bounding box center [150, 23] width 16 height 8
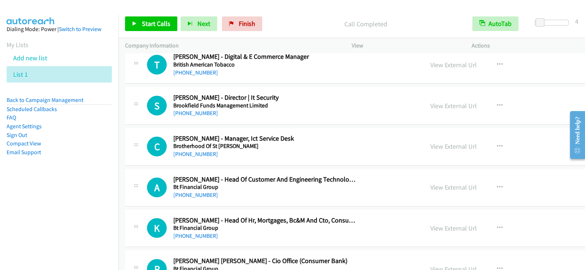
scroll to position [2670, 0]
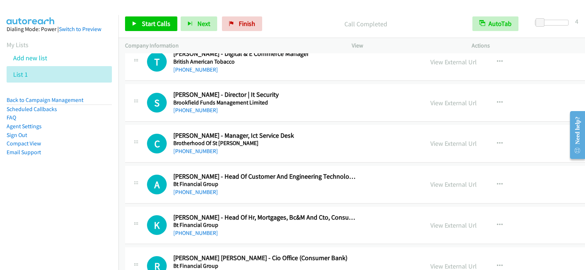
click at [283, 194] on div "[PHONE_NUMBER]" at bounding box center [264, 192] width 182 height 9
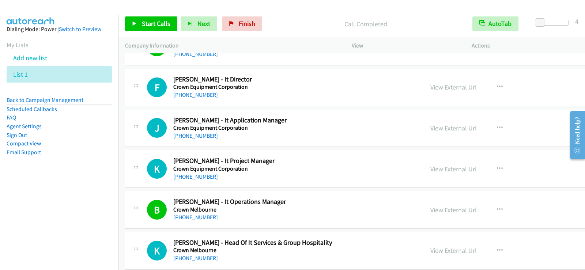
scroll to position [5851, 0]
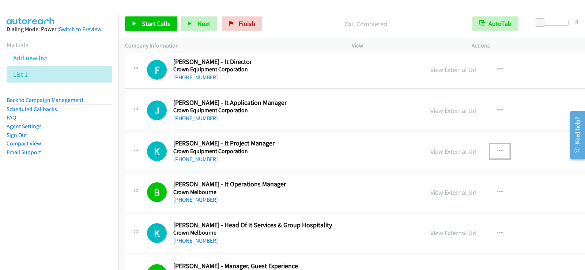
click at [497, 151] on icon "button" at bounding box center [500, 151] width 6 height 6
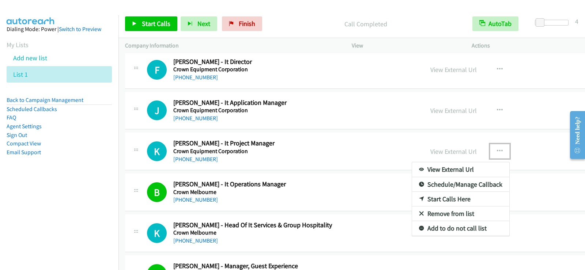
click at [412, 204] on link "Start Calls Here" at bounding box center [460, 199] width 97 height 15
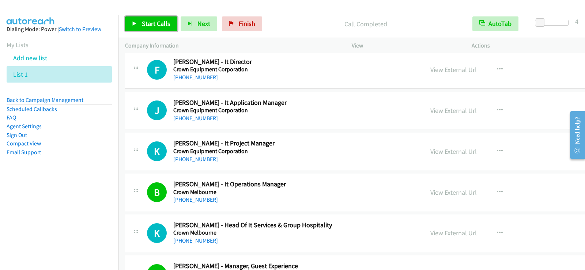
click at [151, 25] on span "Start Calls" at bounding box center [156, 23] width 29 height 8
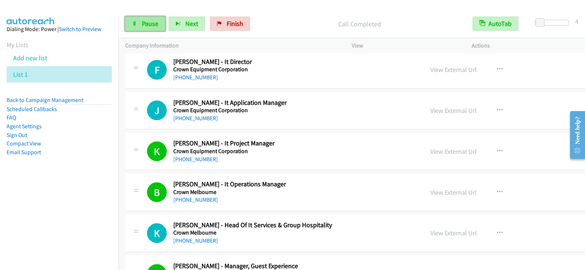
click at [155, 26] on span "Pause" at bounding box center [150, 23] width 16 height 8
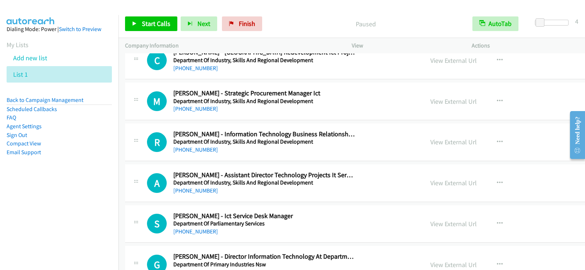
scroll to position [7278, 0]
